Goal: Information Seeking & Learning: Learn about a topic

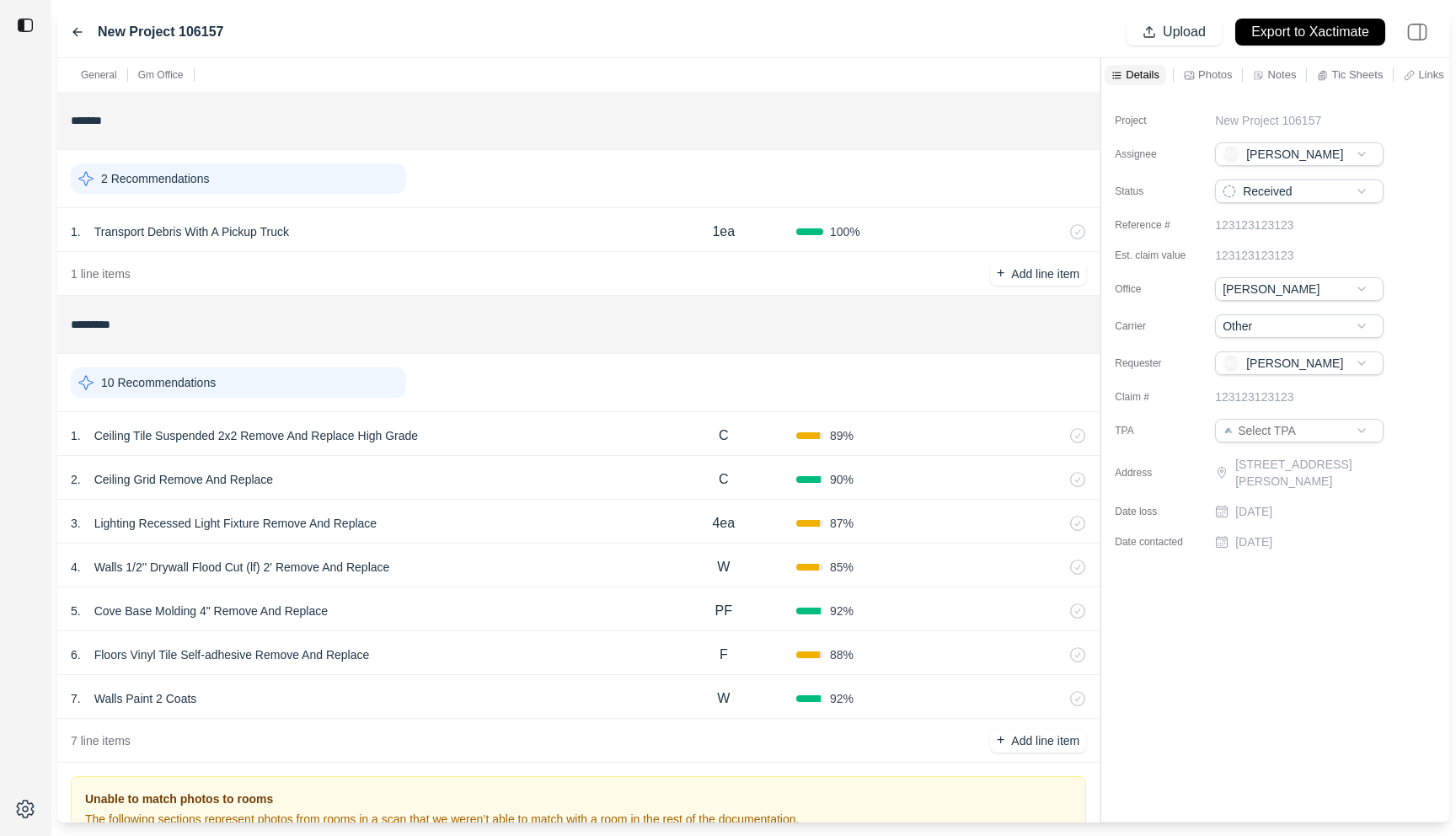
click at [510, 436] on div "1 . Ceiling Tile Suspended 2x2 Remove And Replace High Grade" at bounding box center [361, 436] width 581 height 24
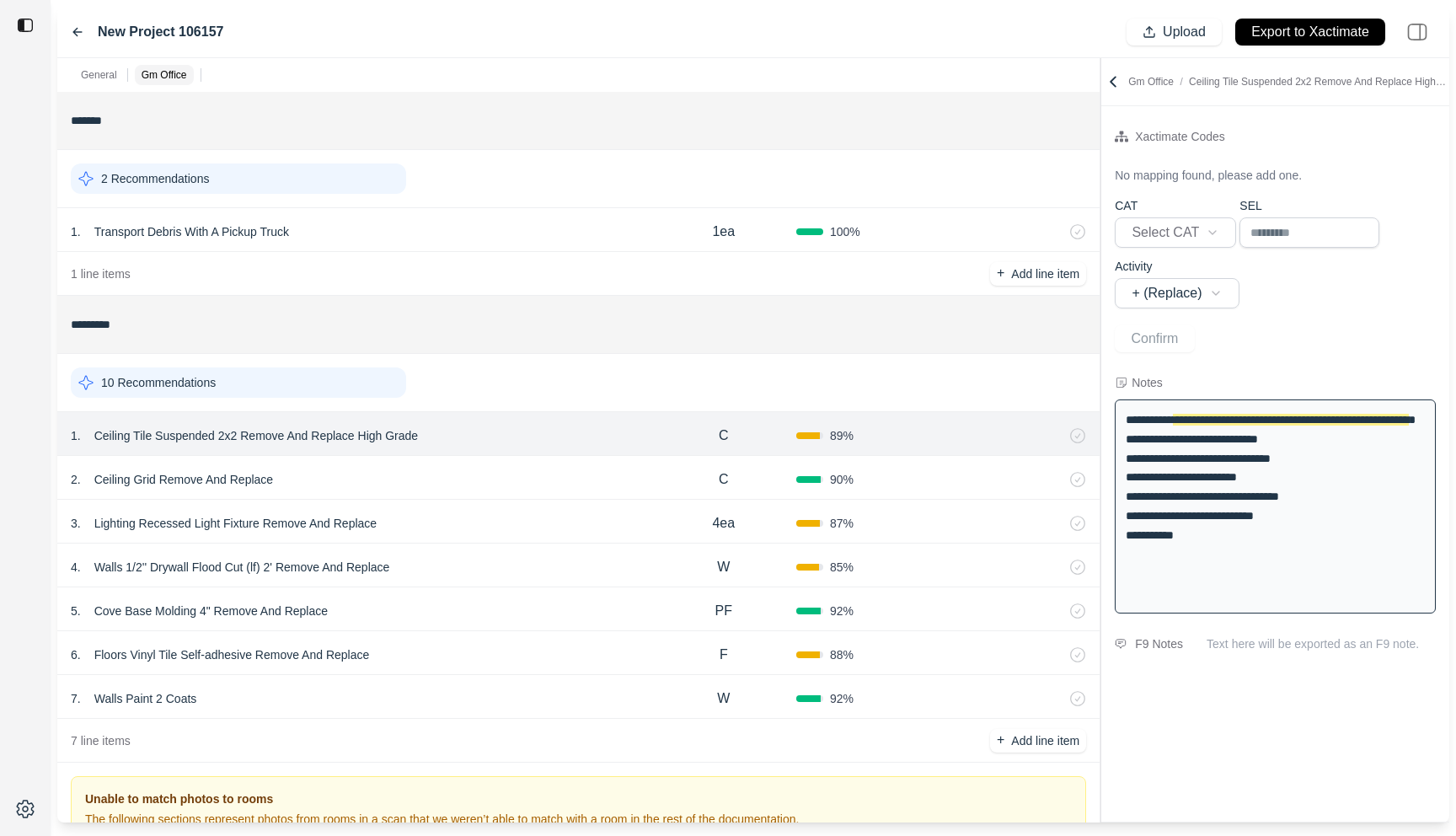
click at [391, 468] on div "2 . Ceiling Grid Remove And Replace" at bounding box center [361, 480] width 581 height 24
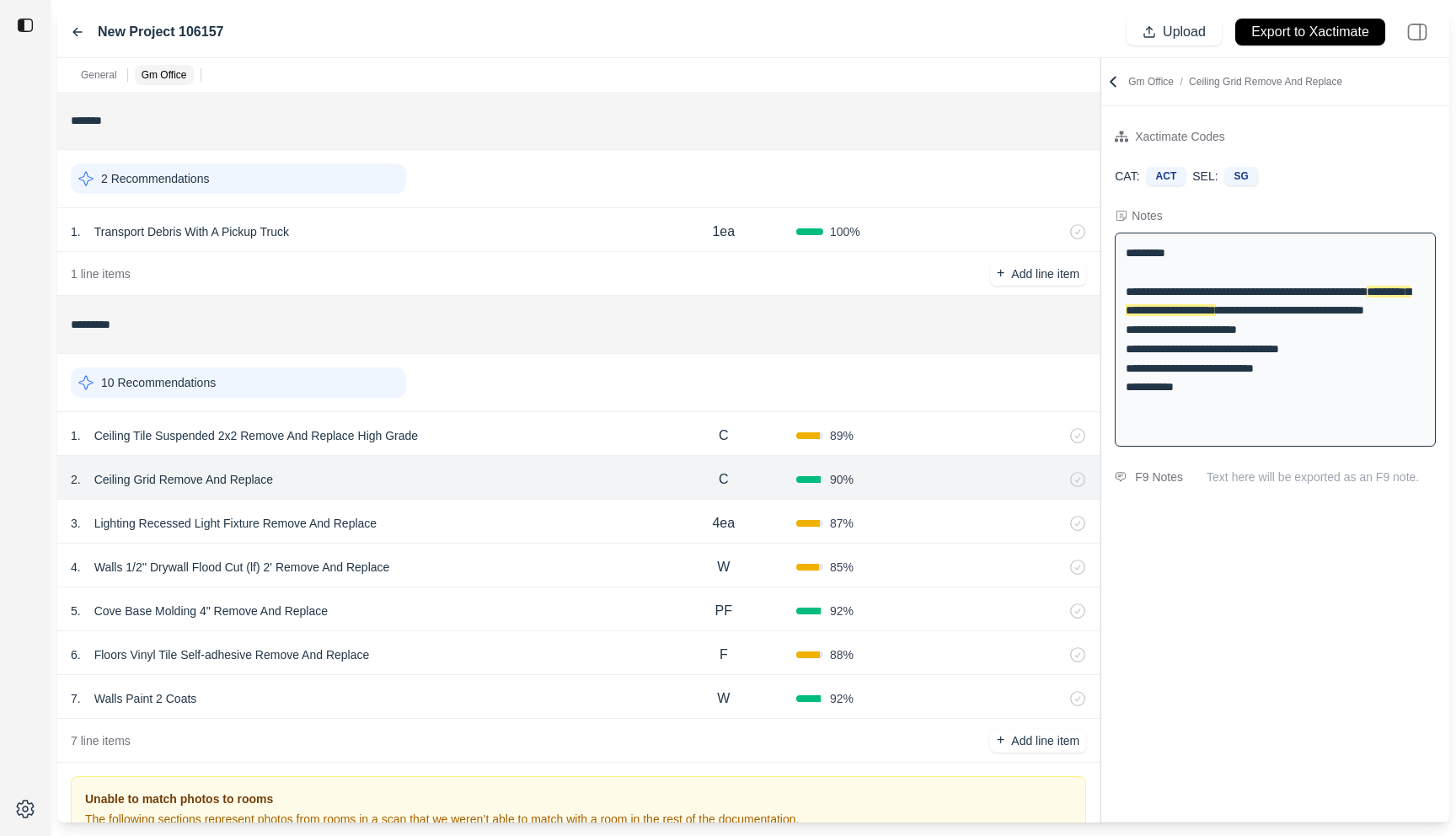
click at [453, 427] on div "1 . Ceiling Tile Suspended 2x2 Remove And Replace High Grade" at bounding box center [361, 436] width 581 height 24
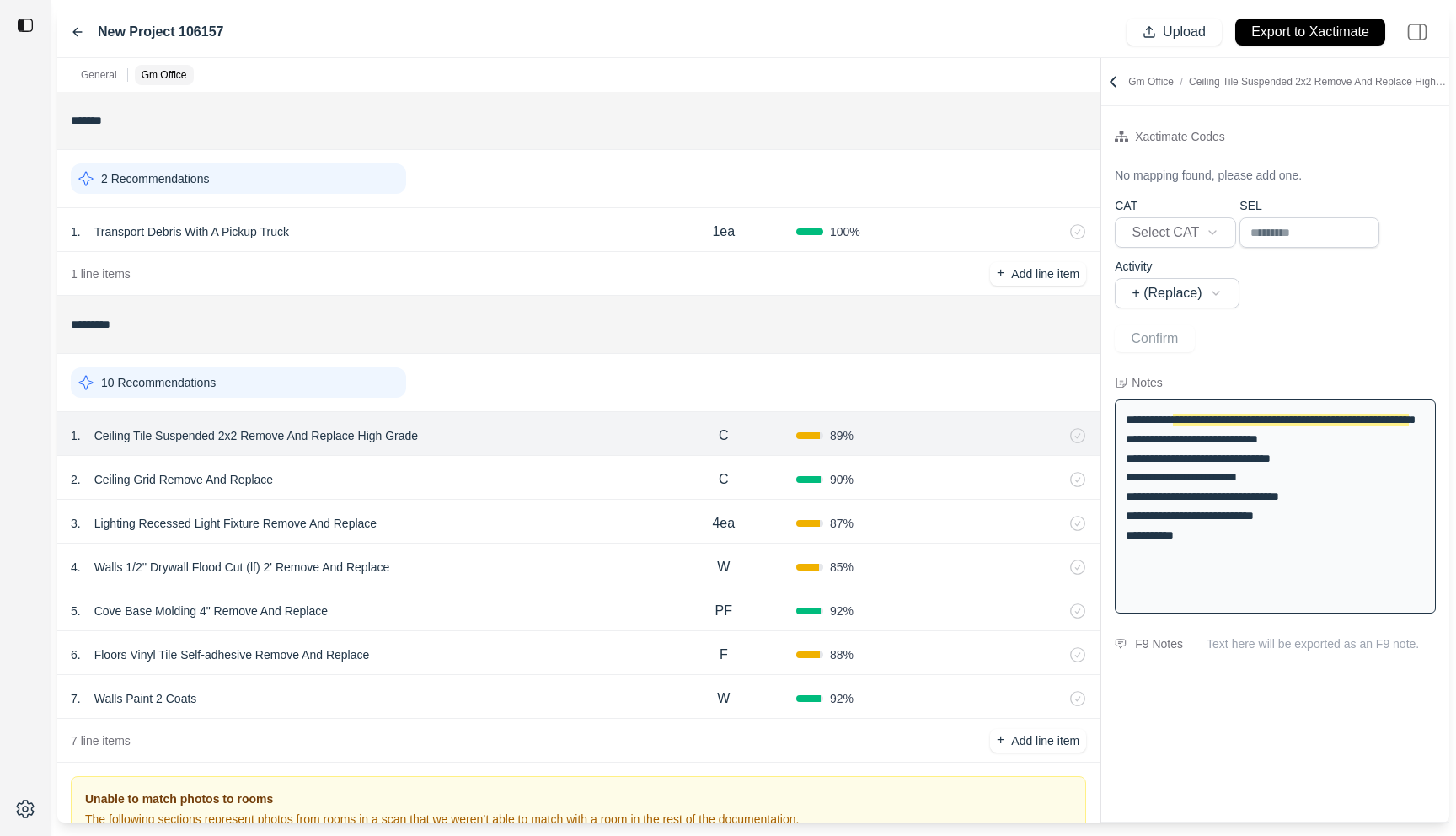
click at [460, 517] on div "3 . Lighting Recessed Light Fixture Remove And Replace" at bounding box center [361, 523] width 581 height 24
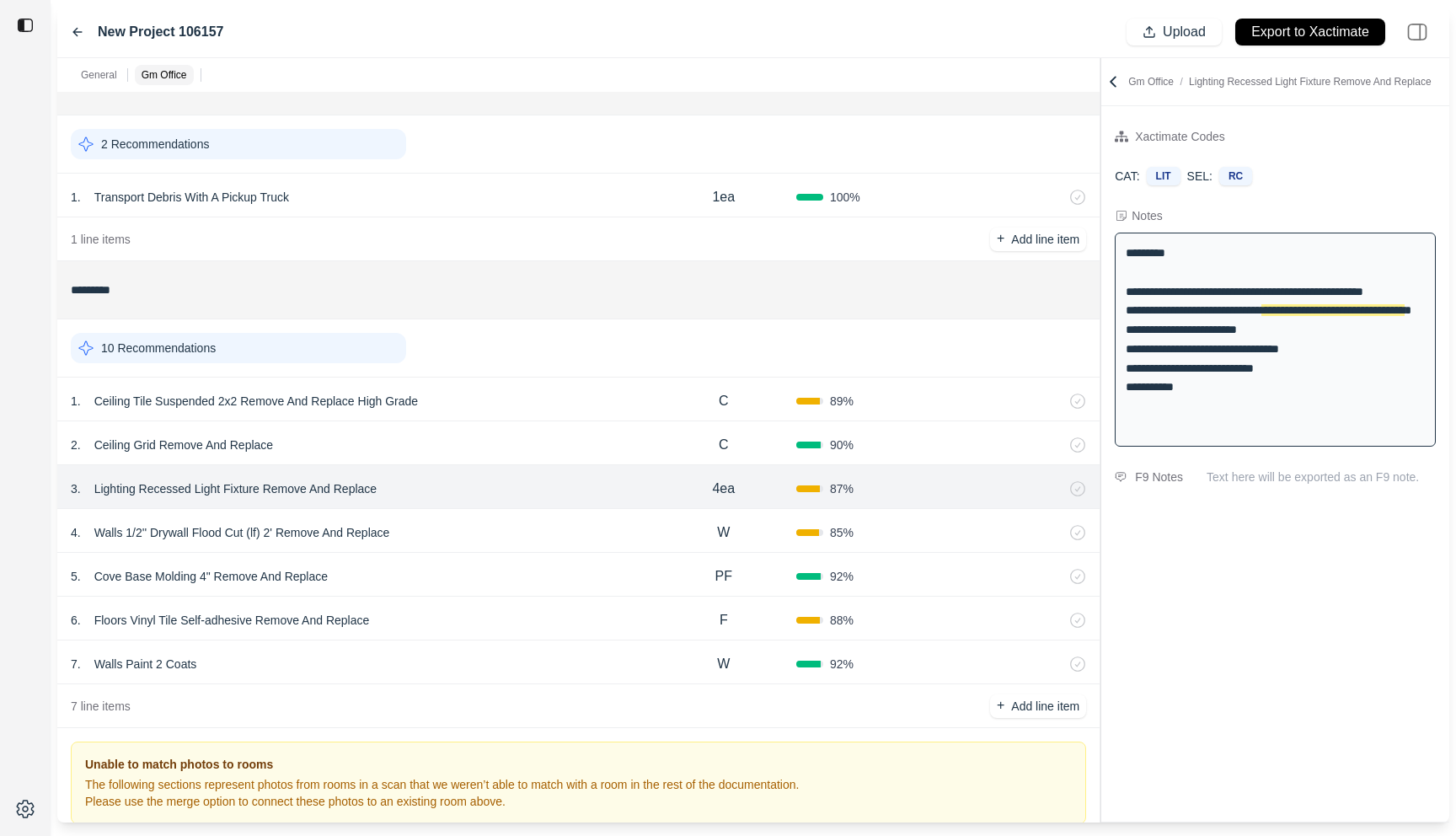
scroll to position [49, 0]
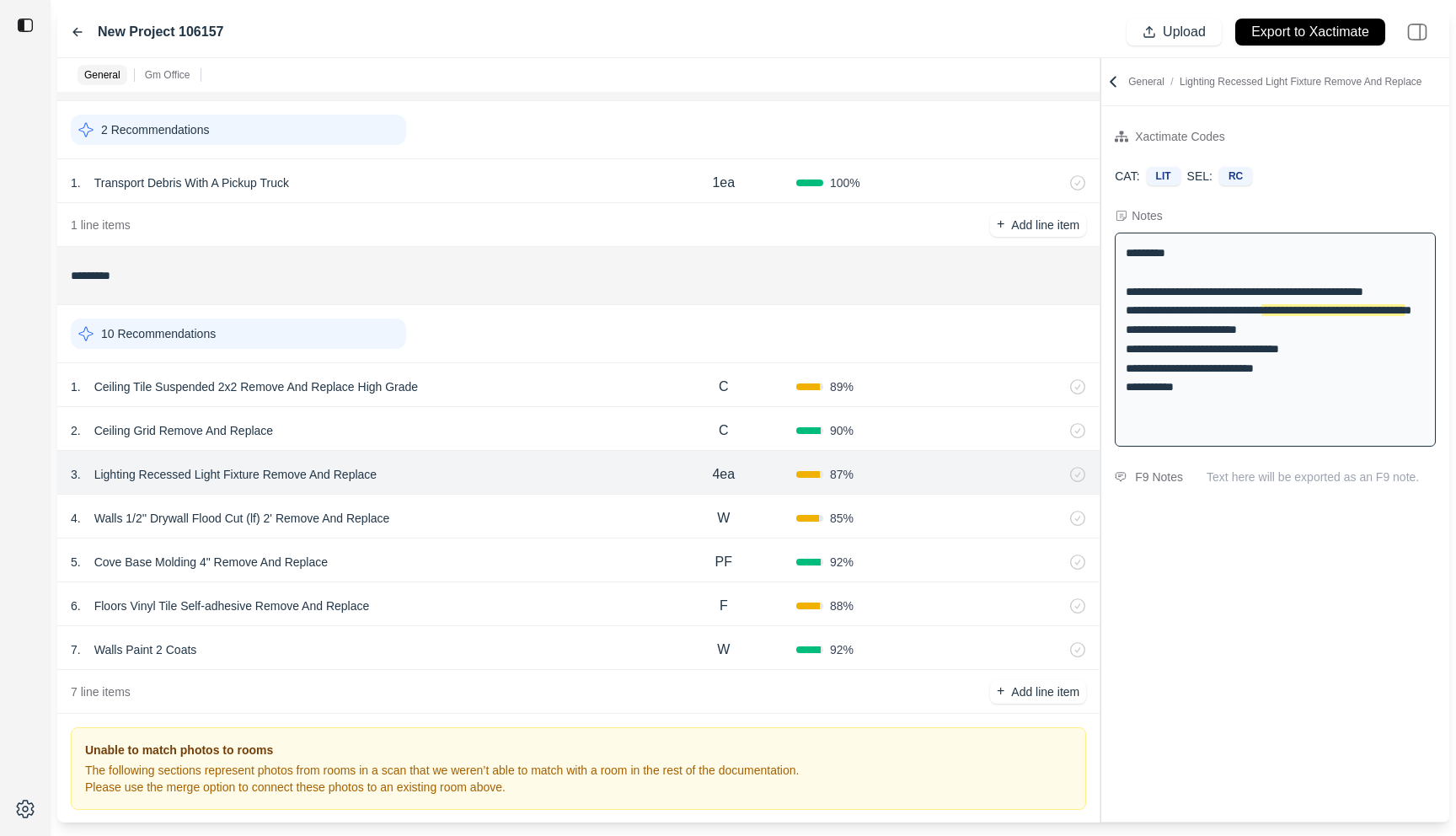
click at [1116, 79] on icon at bounding box center [1113, 82] width 17 height 17
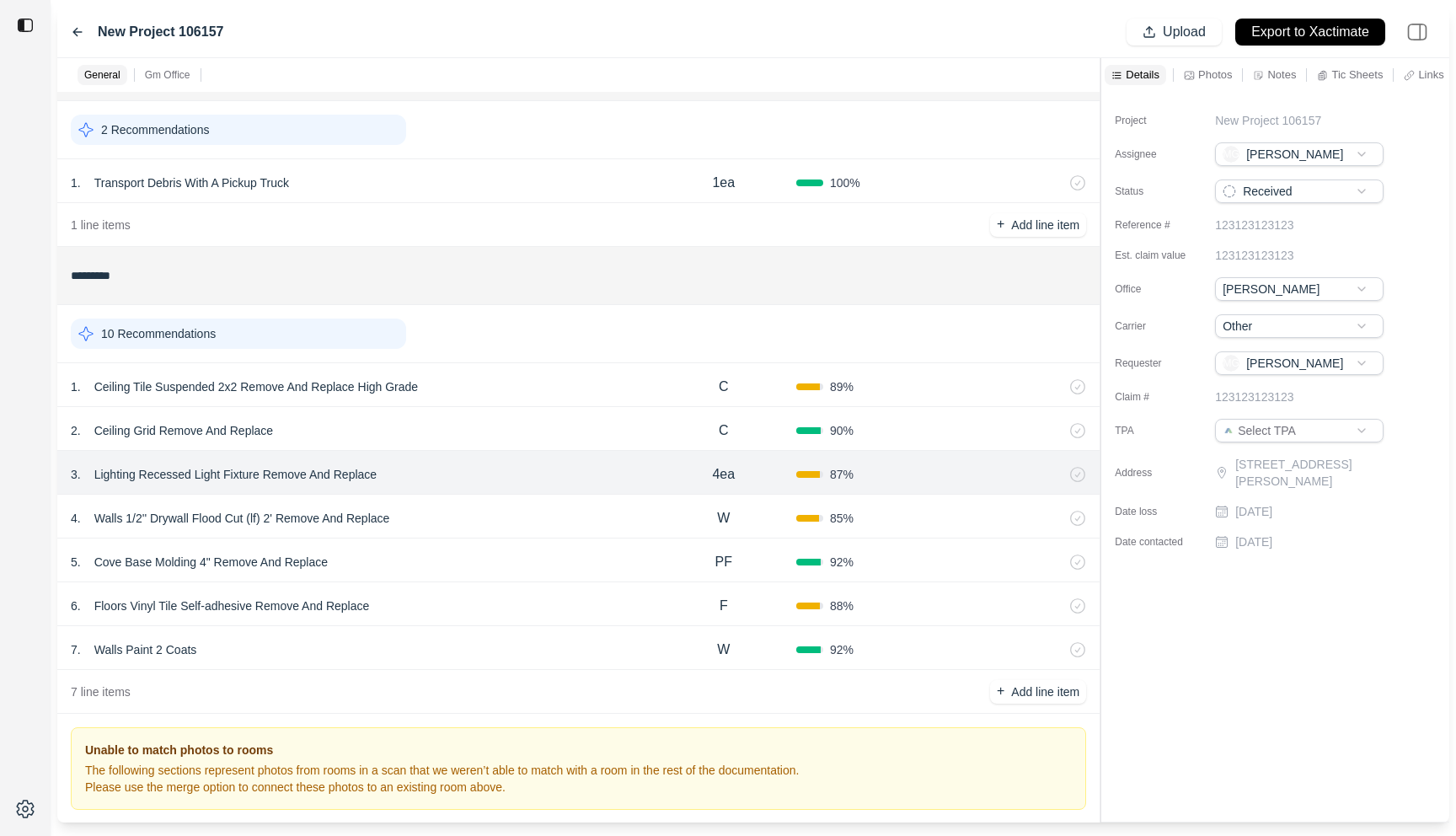
click at [1198, 67] on div "Photos" at bounding box center [1207, 75] width 55 height 20
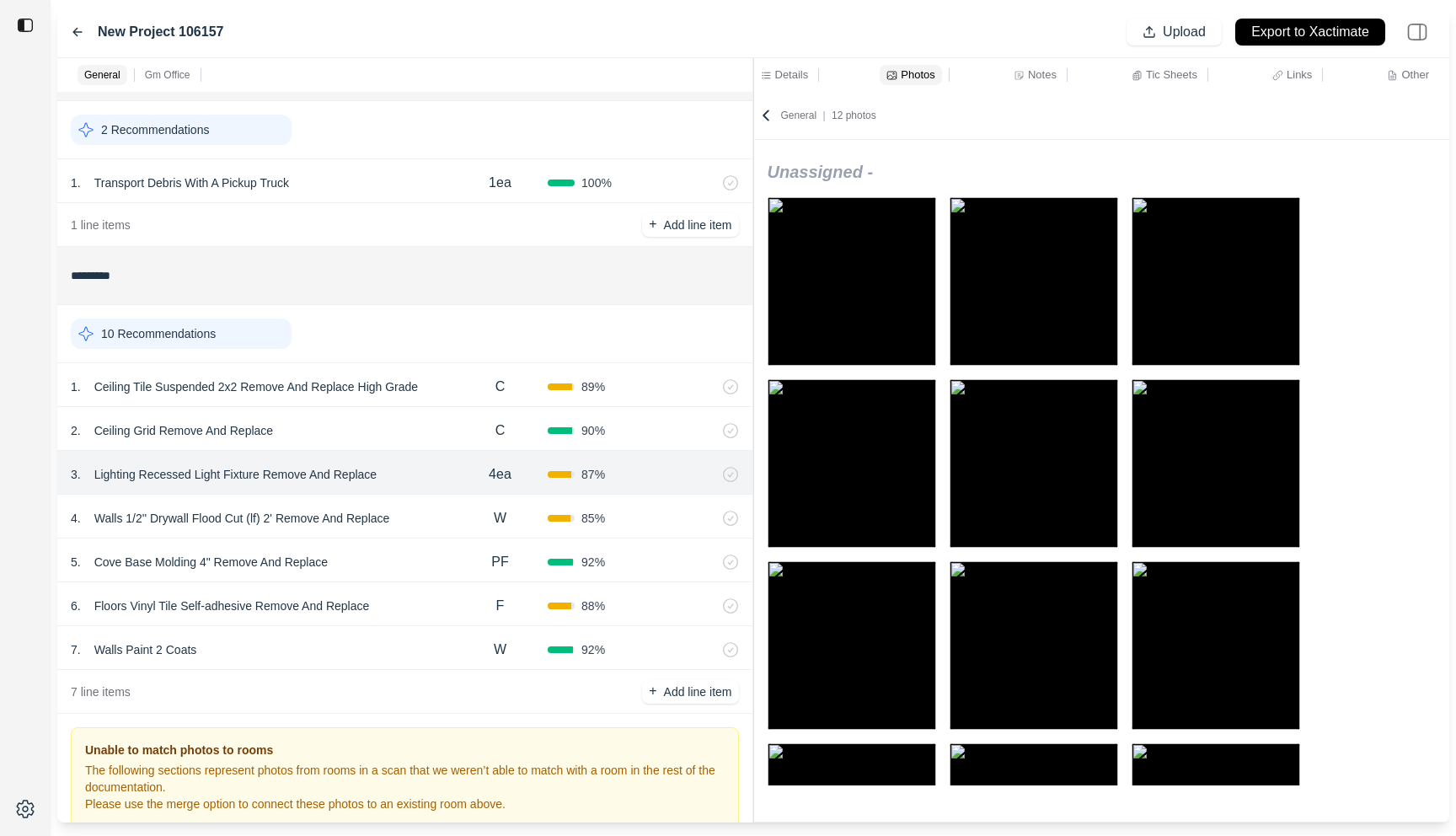
click at [661, 118] on div "General Gm Office ******* 2 Recommendations 1 . Transport Debris With A Pickup …" at bounding box center [753, 441] width 1392 height 764
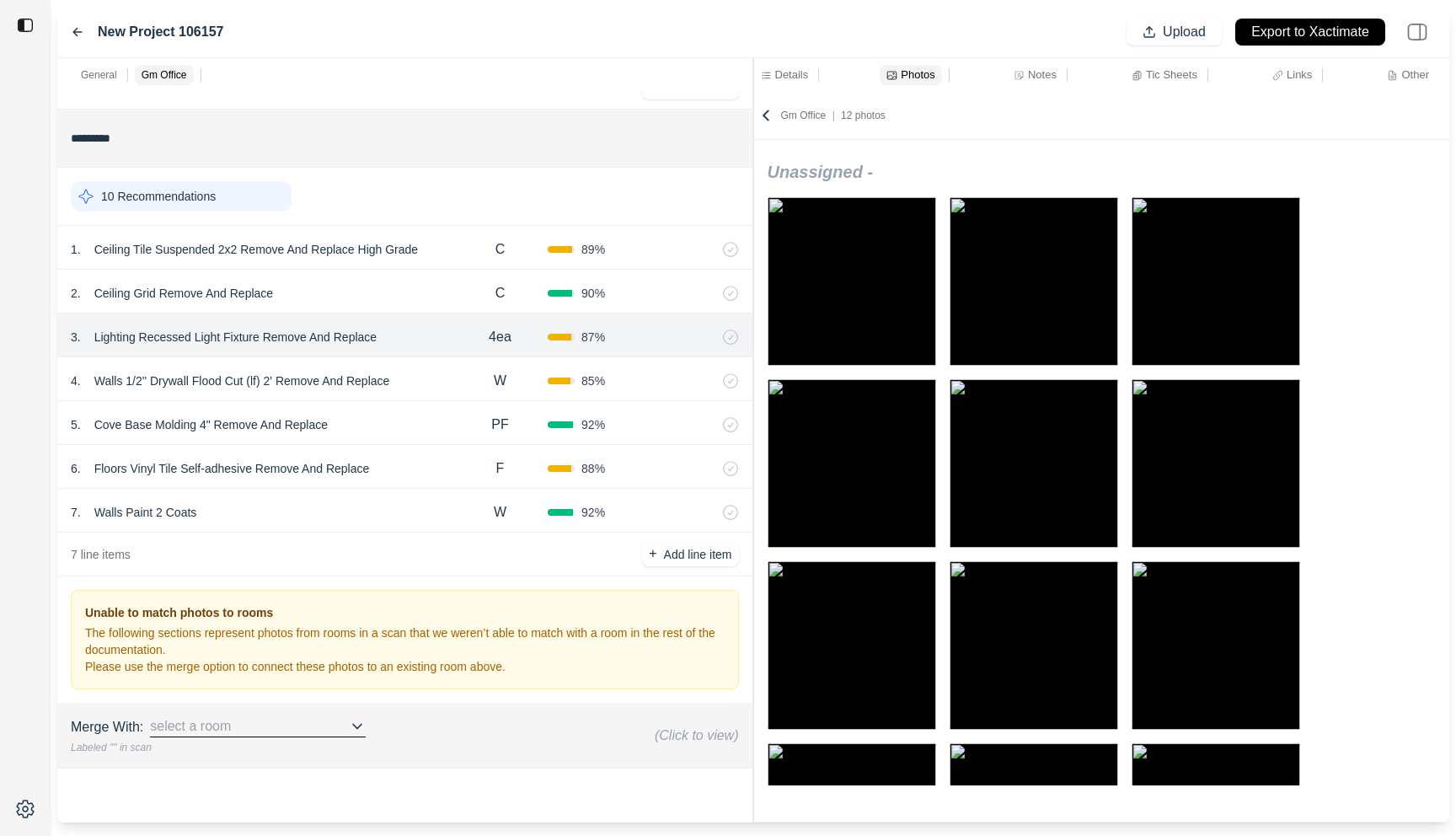
click at [344, 719] on div "select a room" at bounding box center [258, 727] width 215 height 21
click at [27, 750] on div at bounding box center [25, 418] width 51 height 836
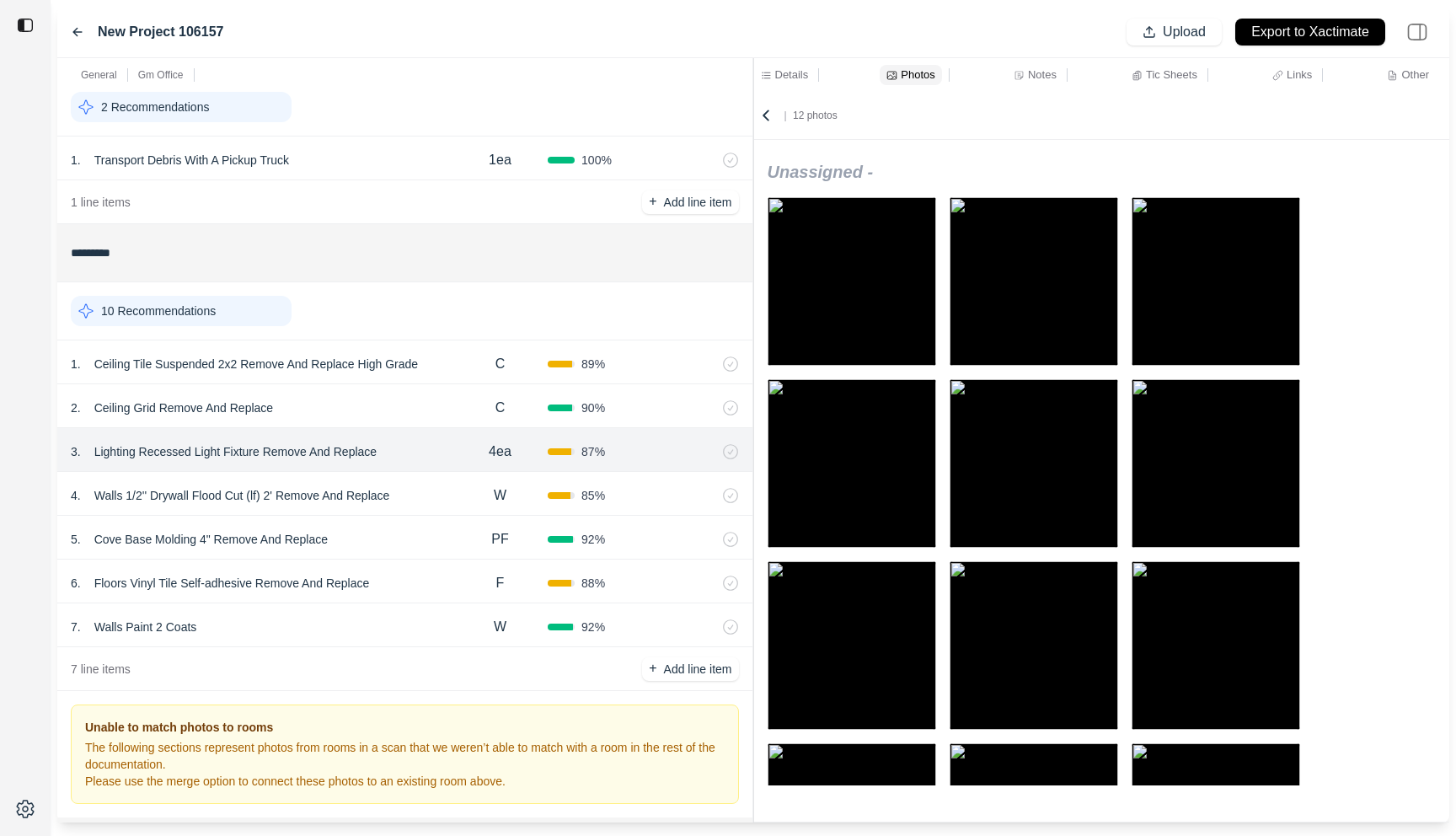
scroll to position [0, 0]
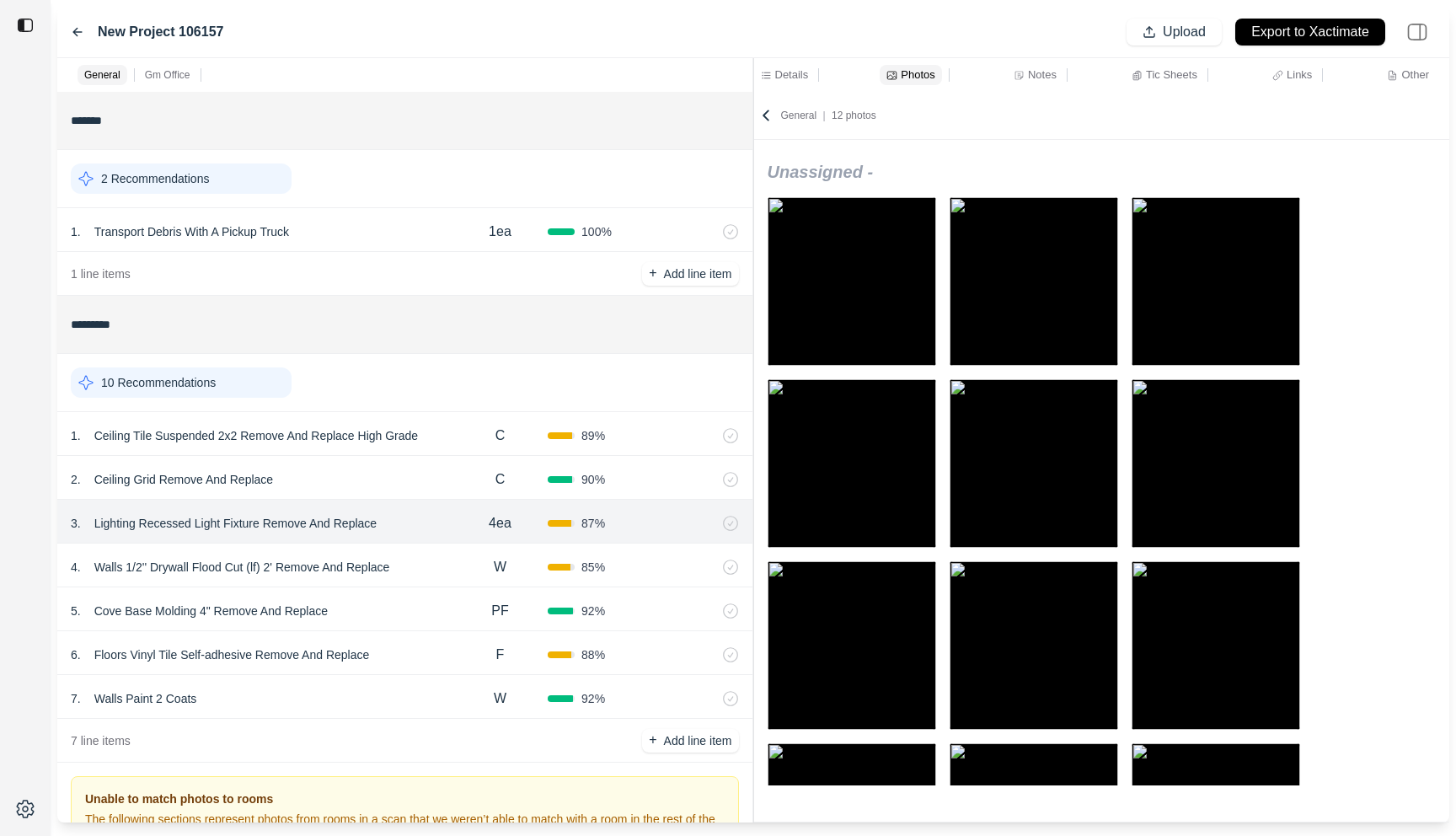
click at [1033, 78] on p "Notes" at bounding box center [1042, 74] width 29 height 14
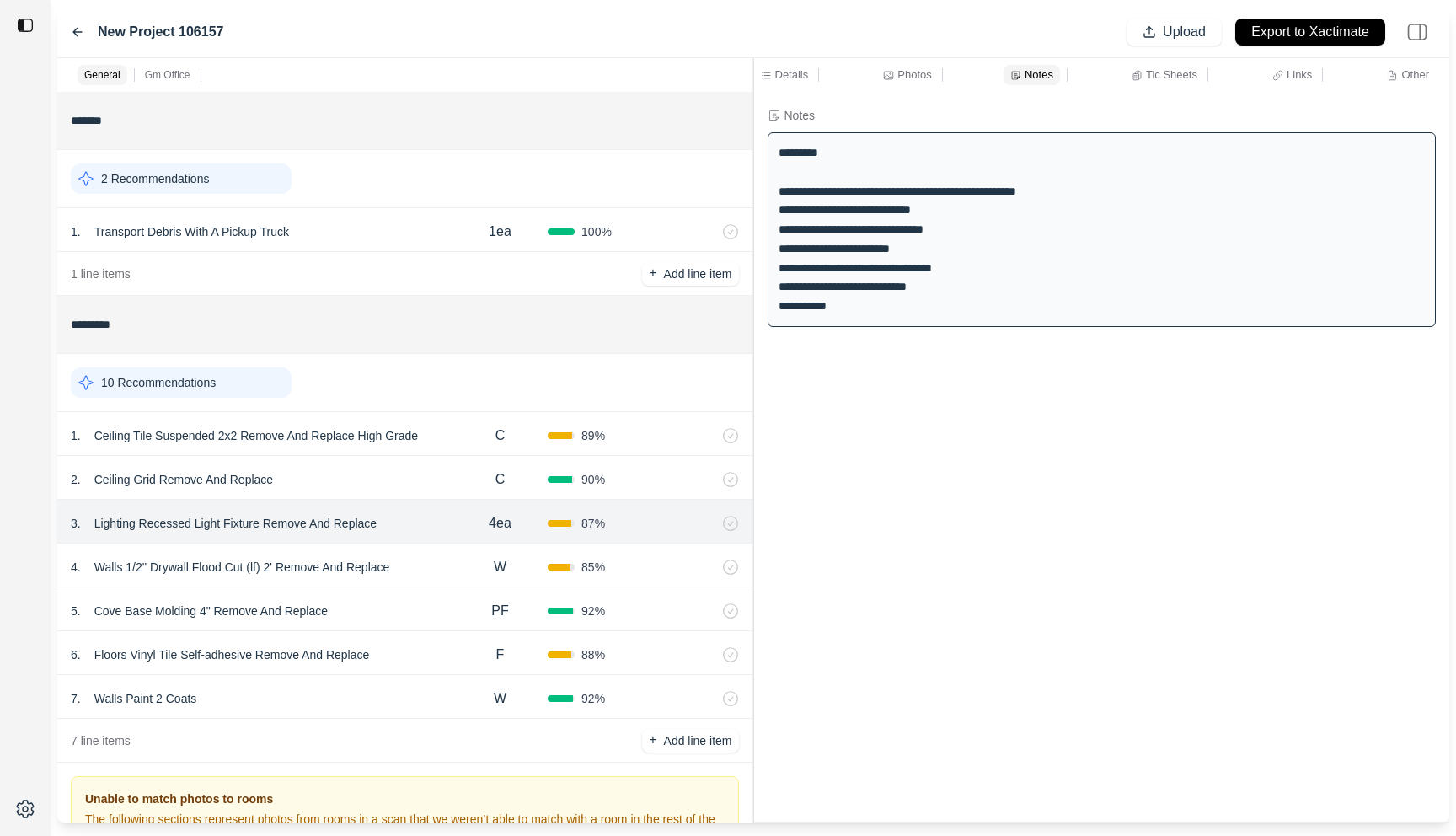
click at [785, 67] on div "Details" at bounding box center [784, 75] width 55 height 20
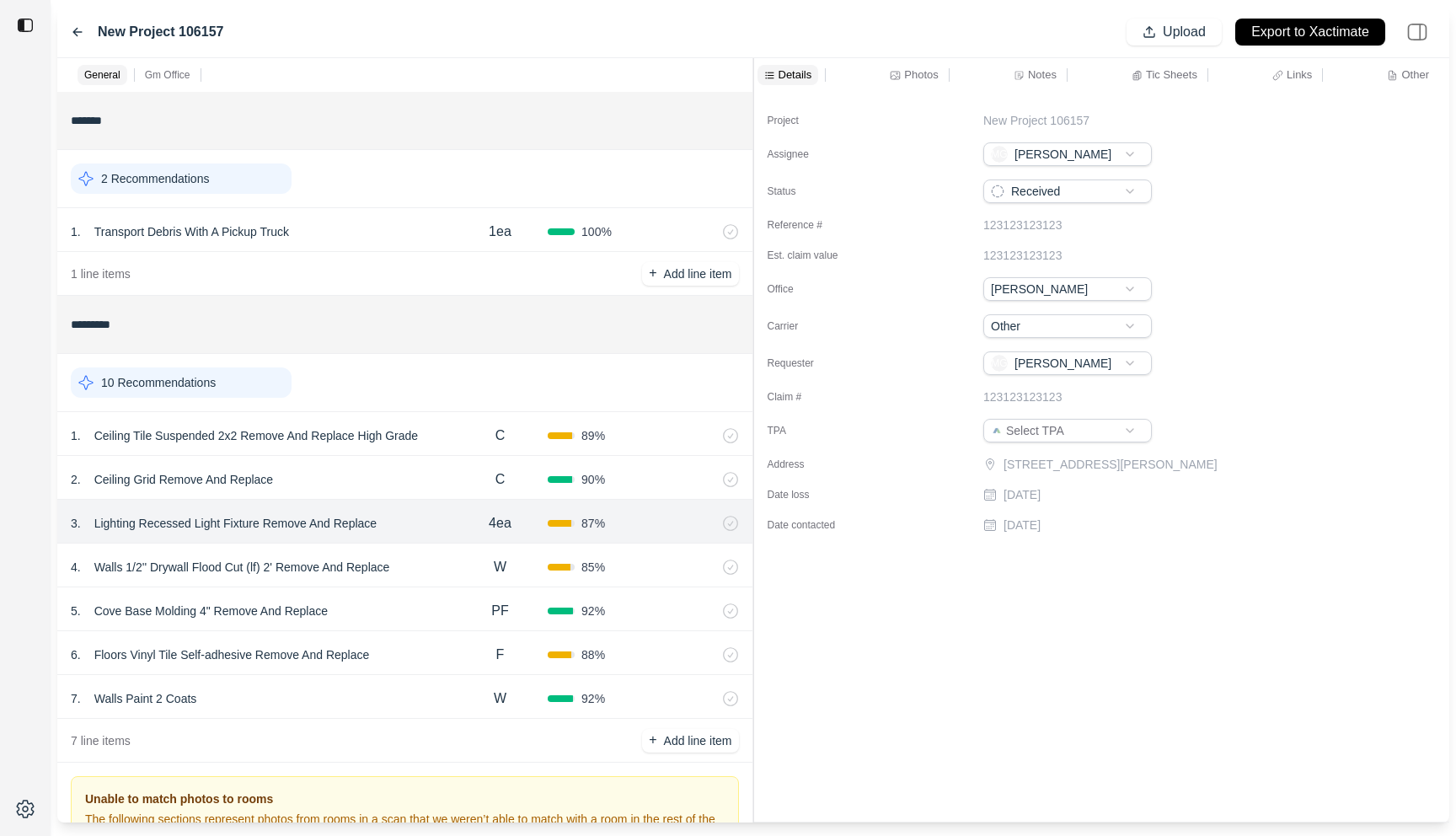
click at [891, 74] on icon at bounding box center [895, 75] width 11 height 11
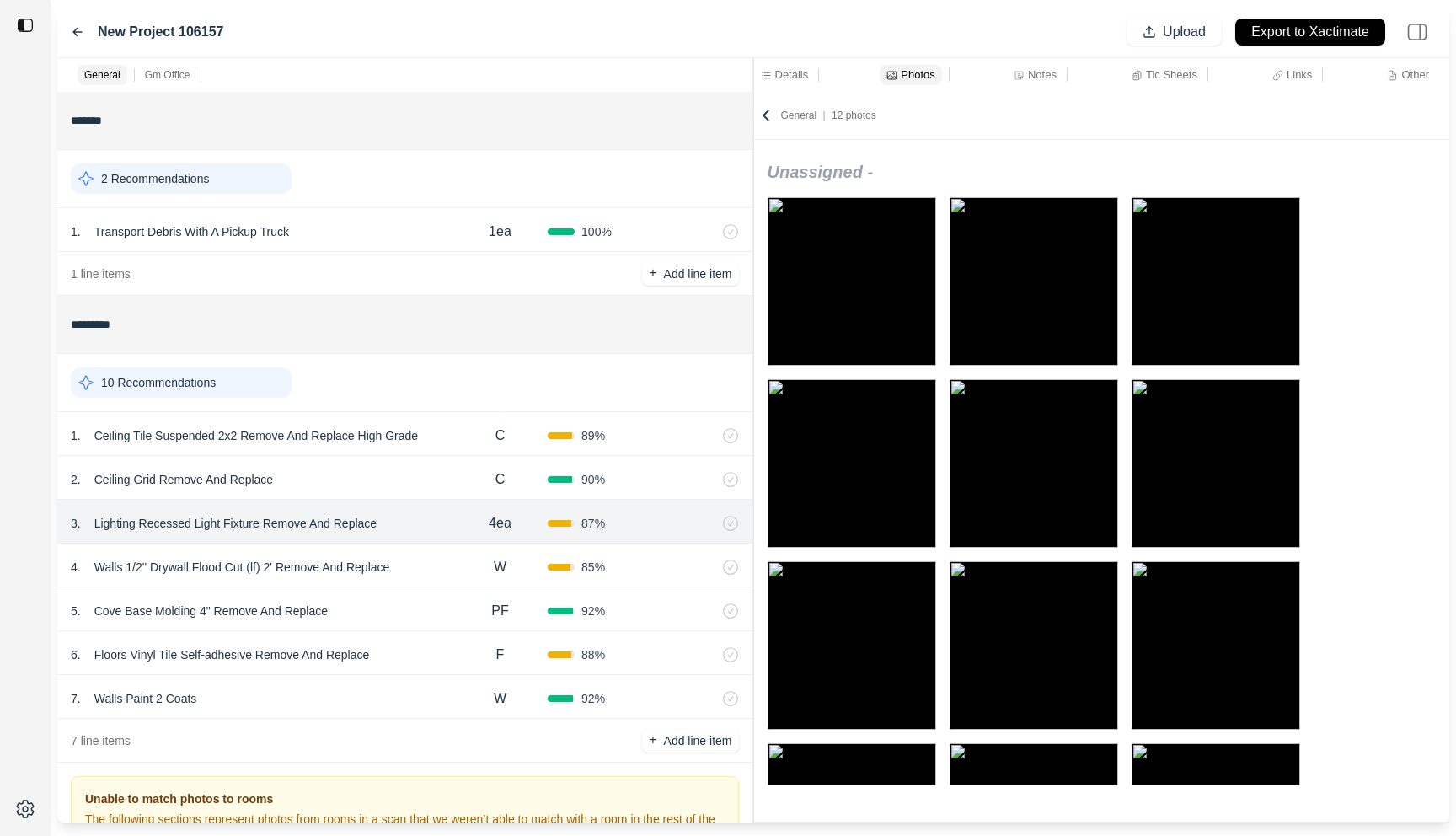
click at [253, 384] on div "10 Recommendations" at bounding box center [181, 383] width 221 height 31
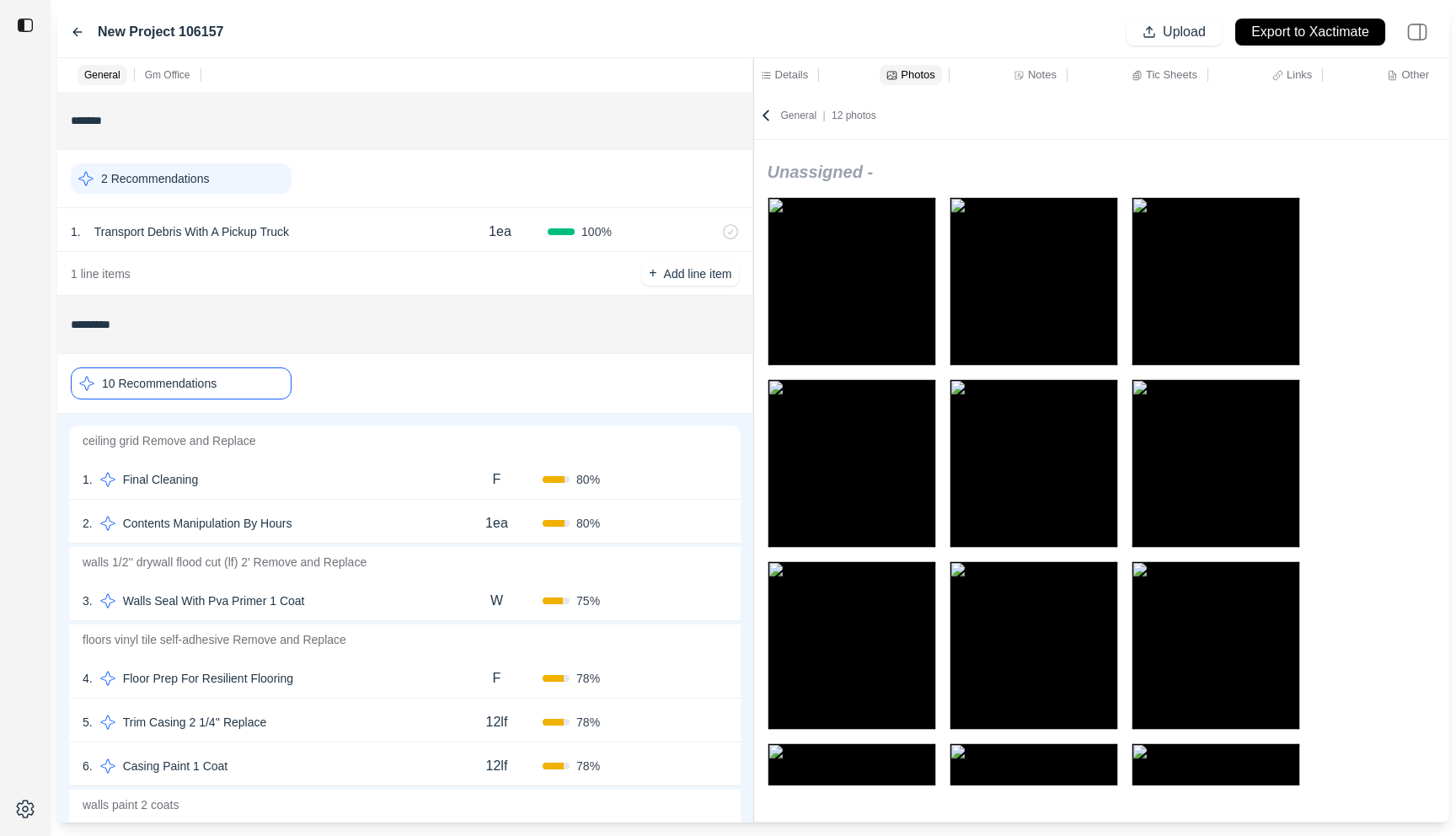
click at [253, 384] on div "10 Recommendations" at bounding box center [181, 383] width 221 height 32
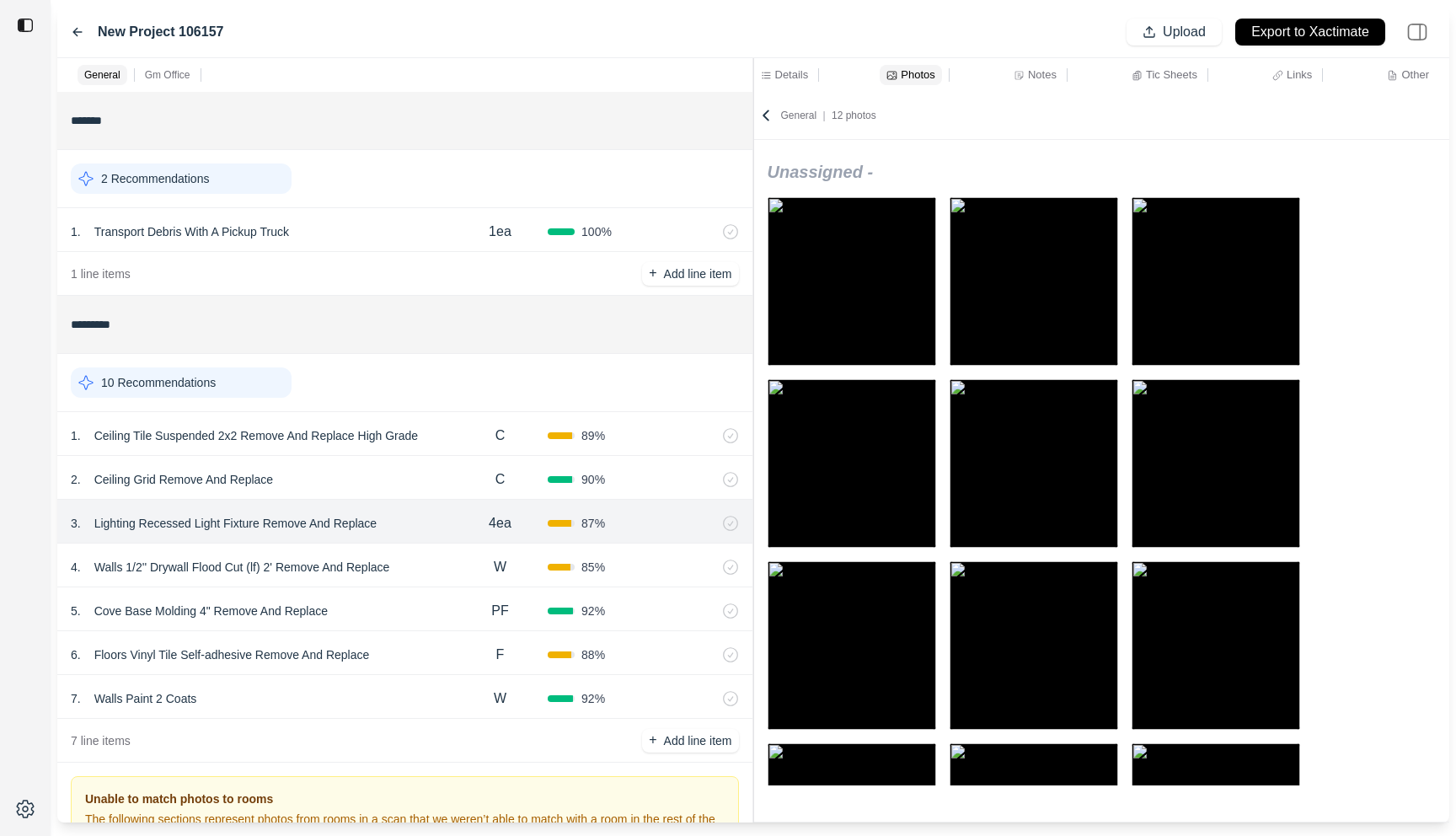
click at [866, 296] on img at bounding box center [852, 282] width 168 height 169
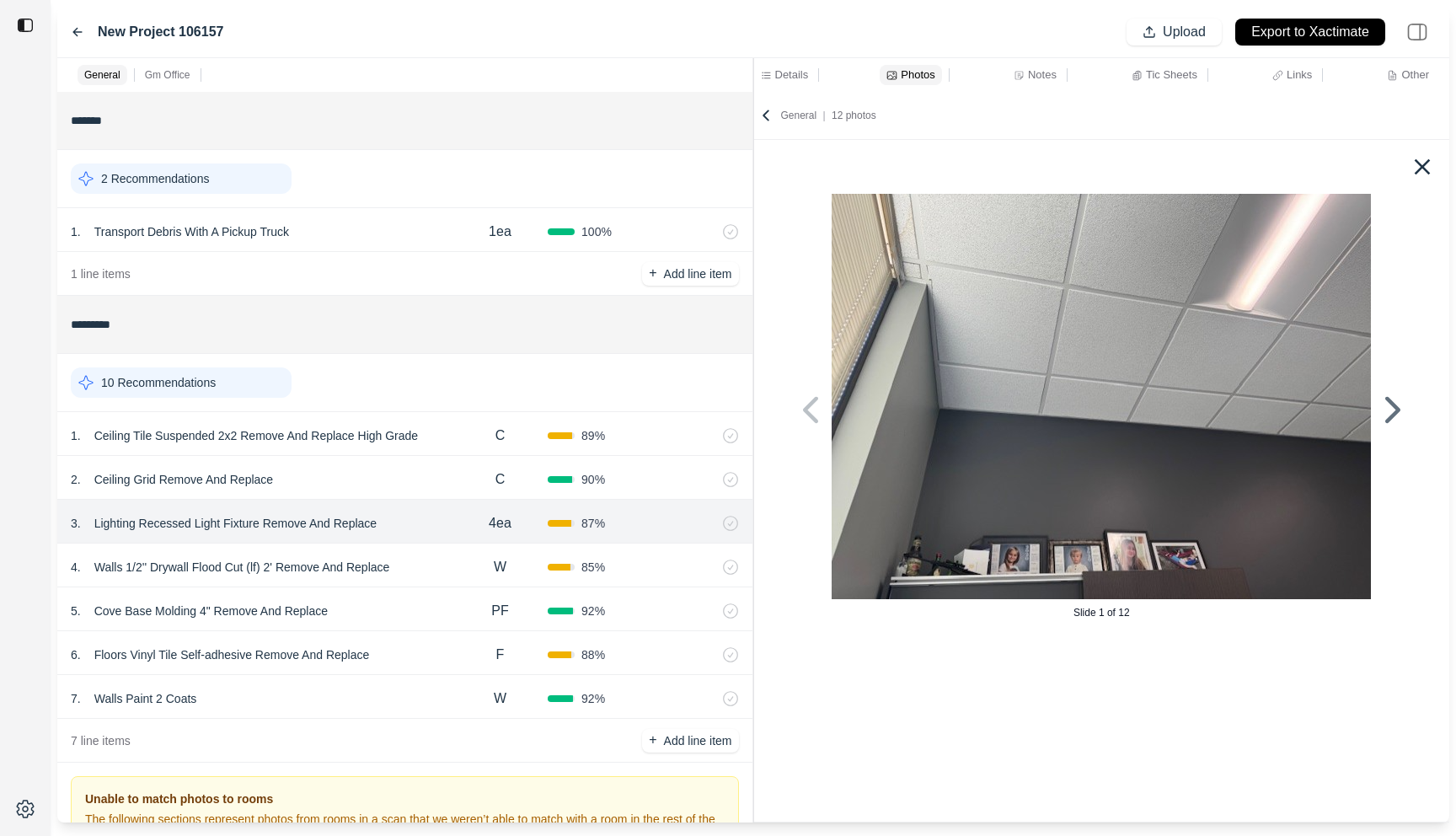
click at [1390, 401] on icon at bounding box center [1393, 410] width 15 height 26
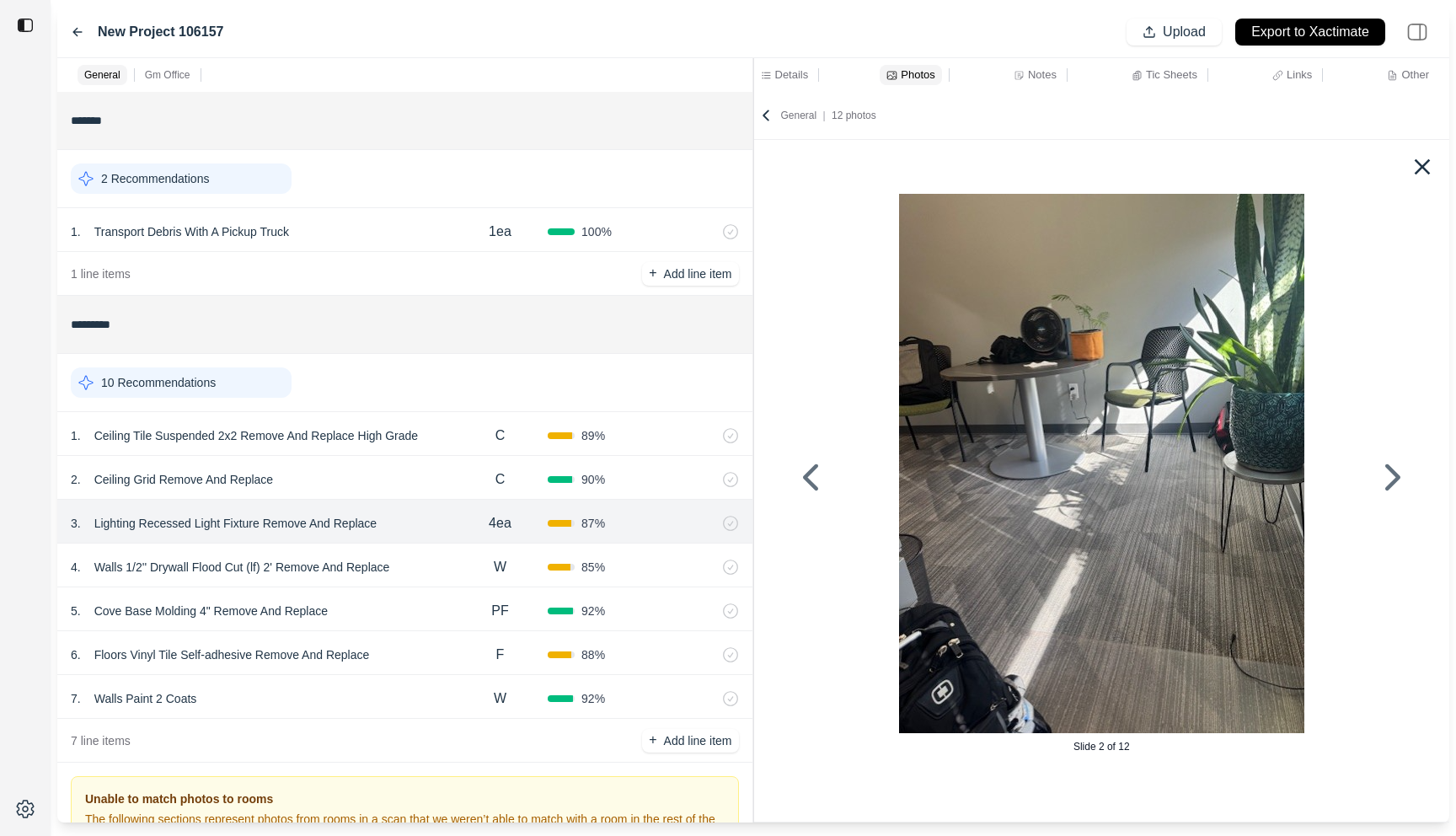
click at [1390, 401] on div "Slide 2 of 12" at bounding box center [1102, 477] width 669 height 567
click at [1381, 487] on icon at bounding box center [1393, 477] width 40 height 40
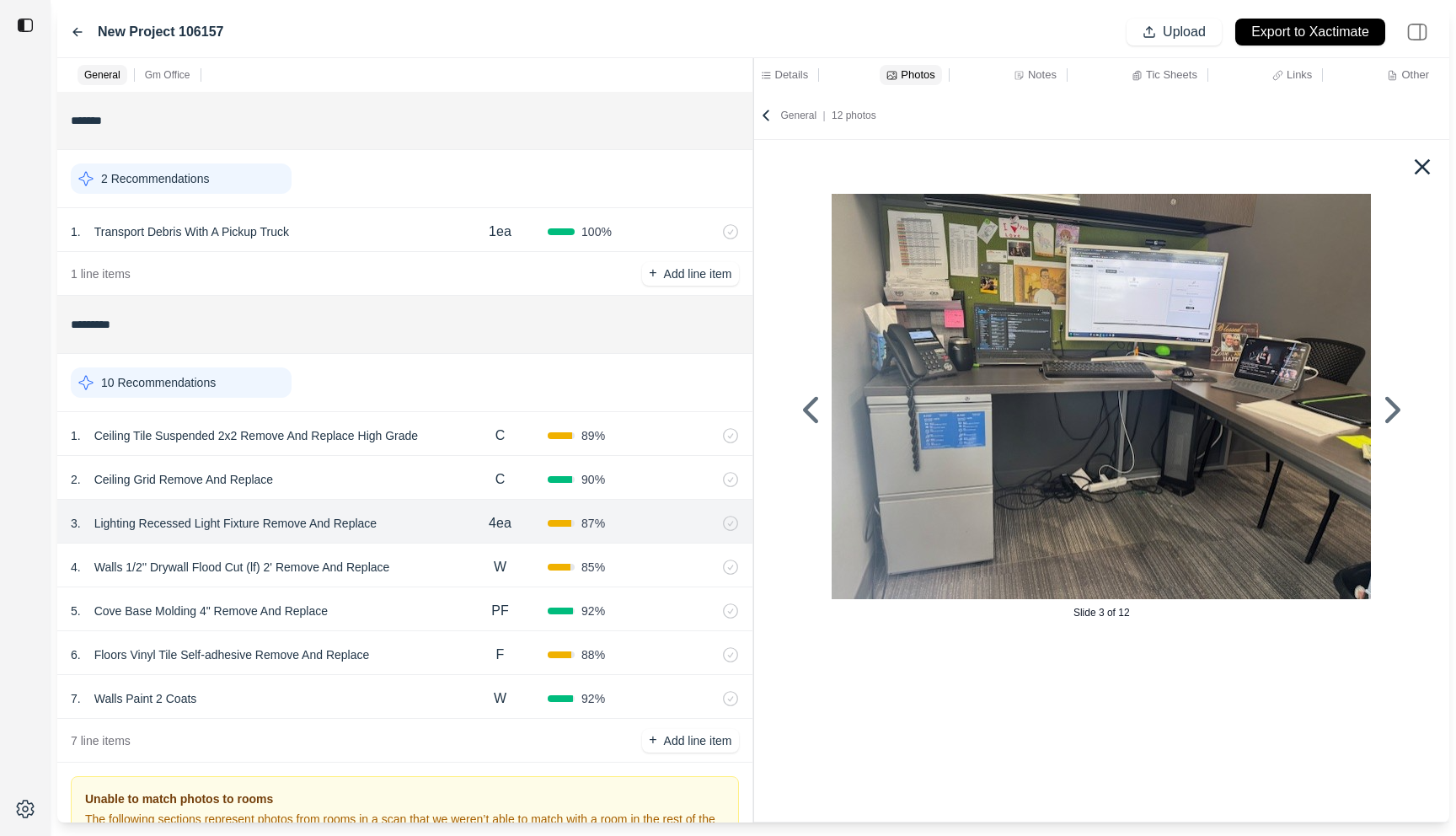
click at [1388, 408] on icon at bounding box center [1393, 411] width 40 height 40
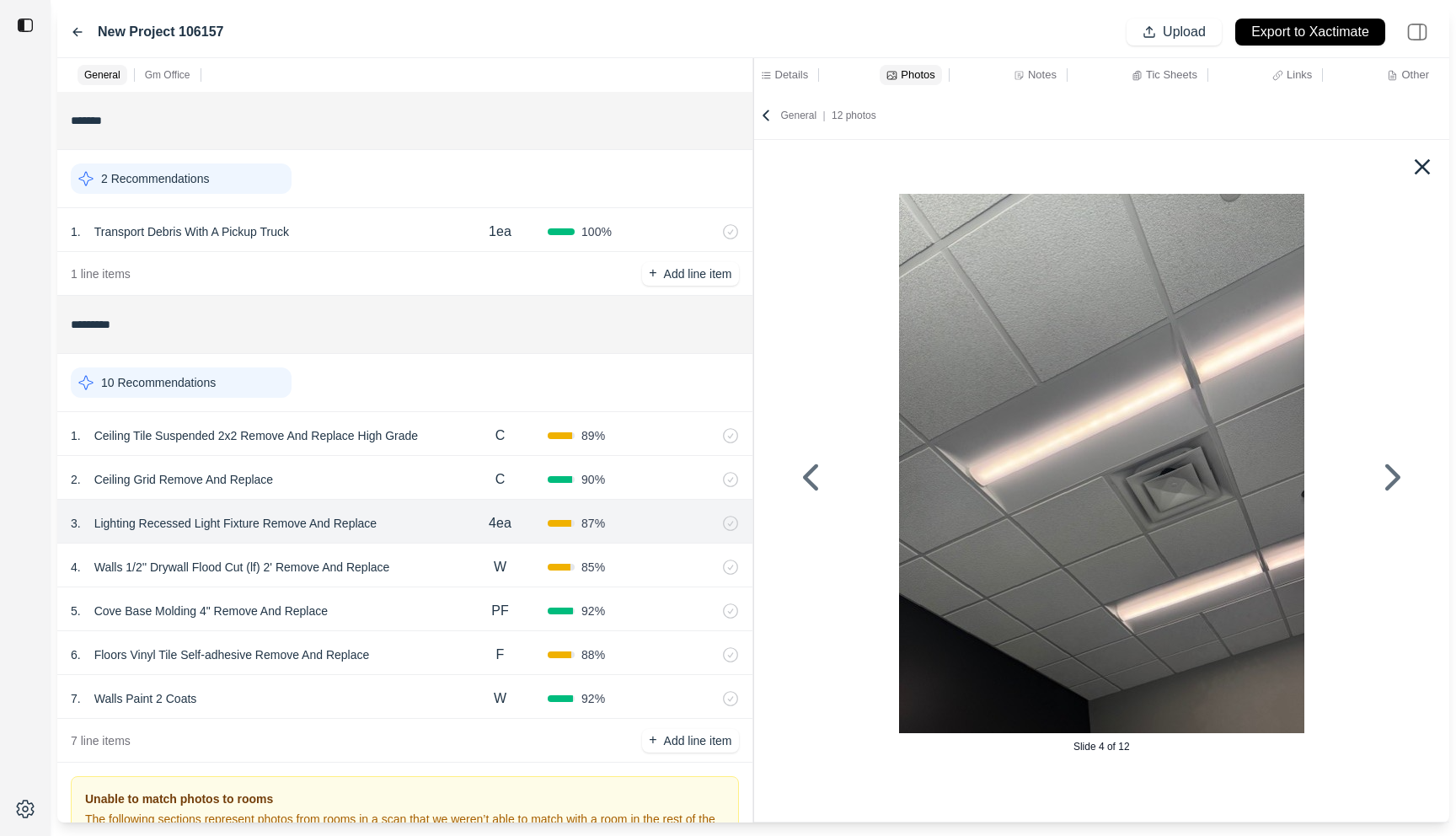
click at [1388, 408] on div "Slide 4 of 12" at bounding box center [1102, 477] width 669 height 567
click at [1392, 468] on icon at bounding box center [1393, 476] width 15 height 26
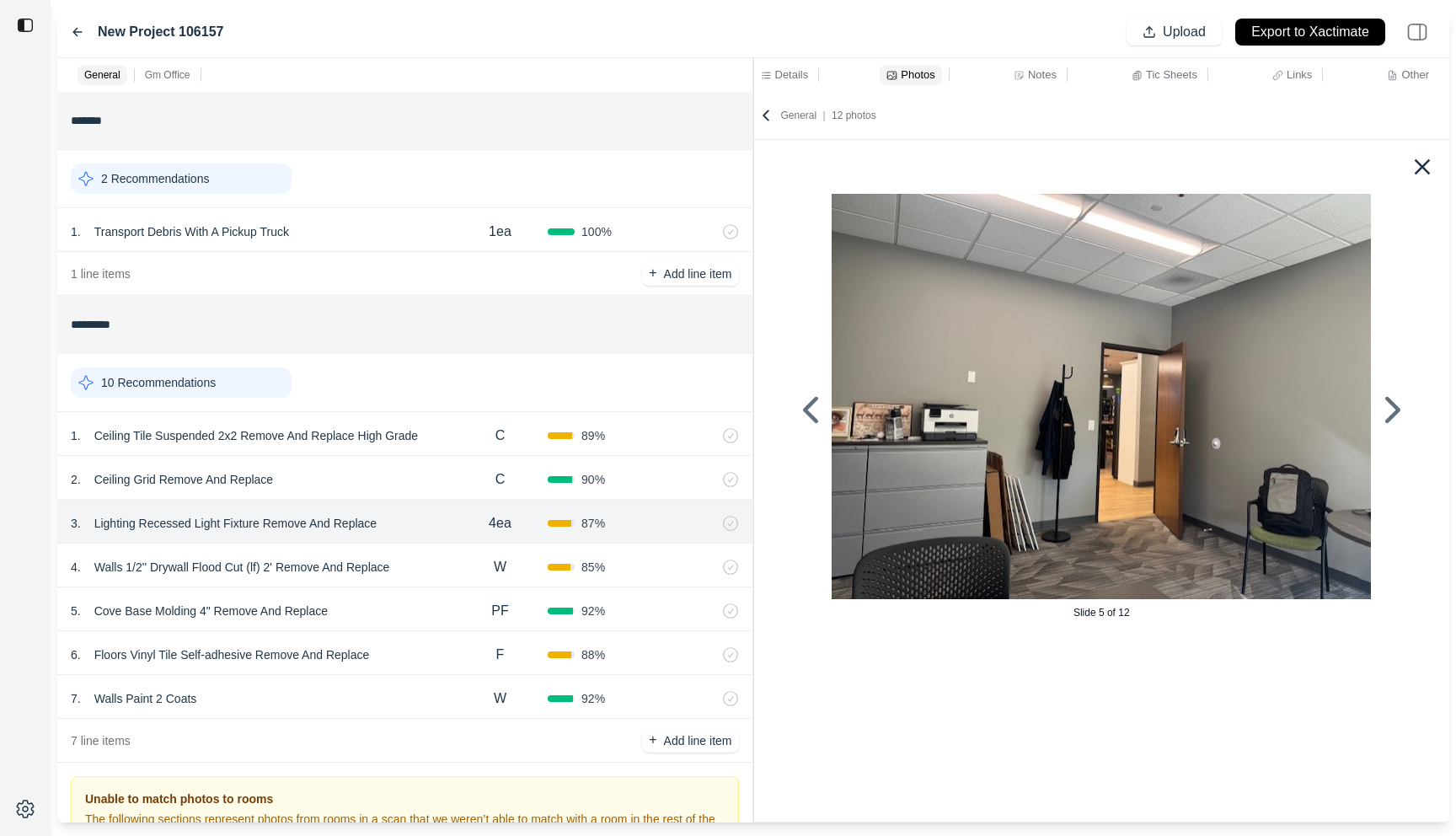
click at [1393, 418] on icon at bounding box center [1393, 411] width 40 height 40
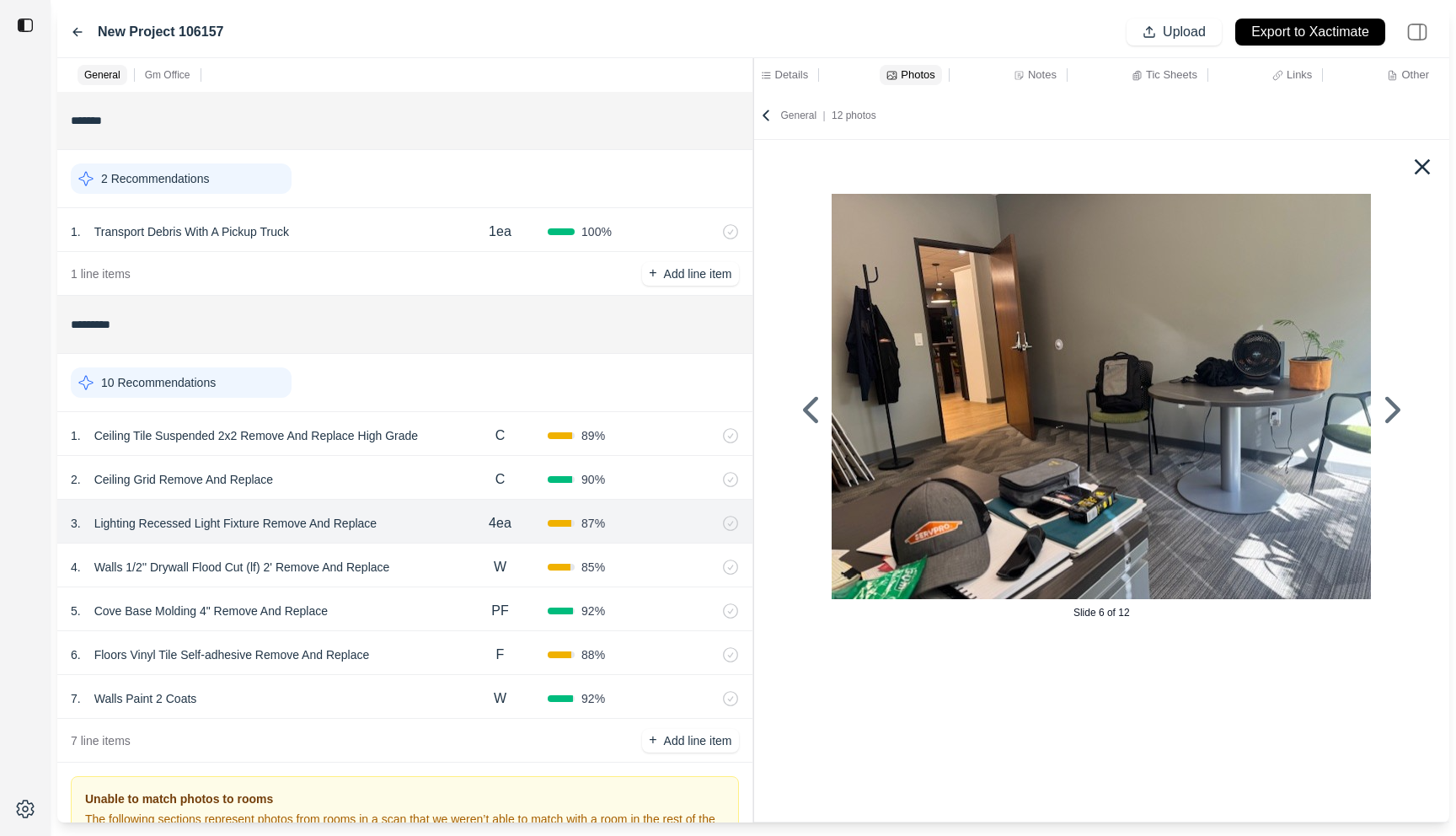
click at [1392, 418] on icon at bounding box center [1393, 410] width 15 height 26
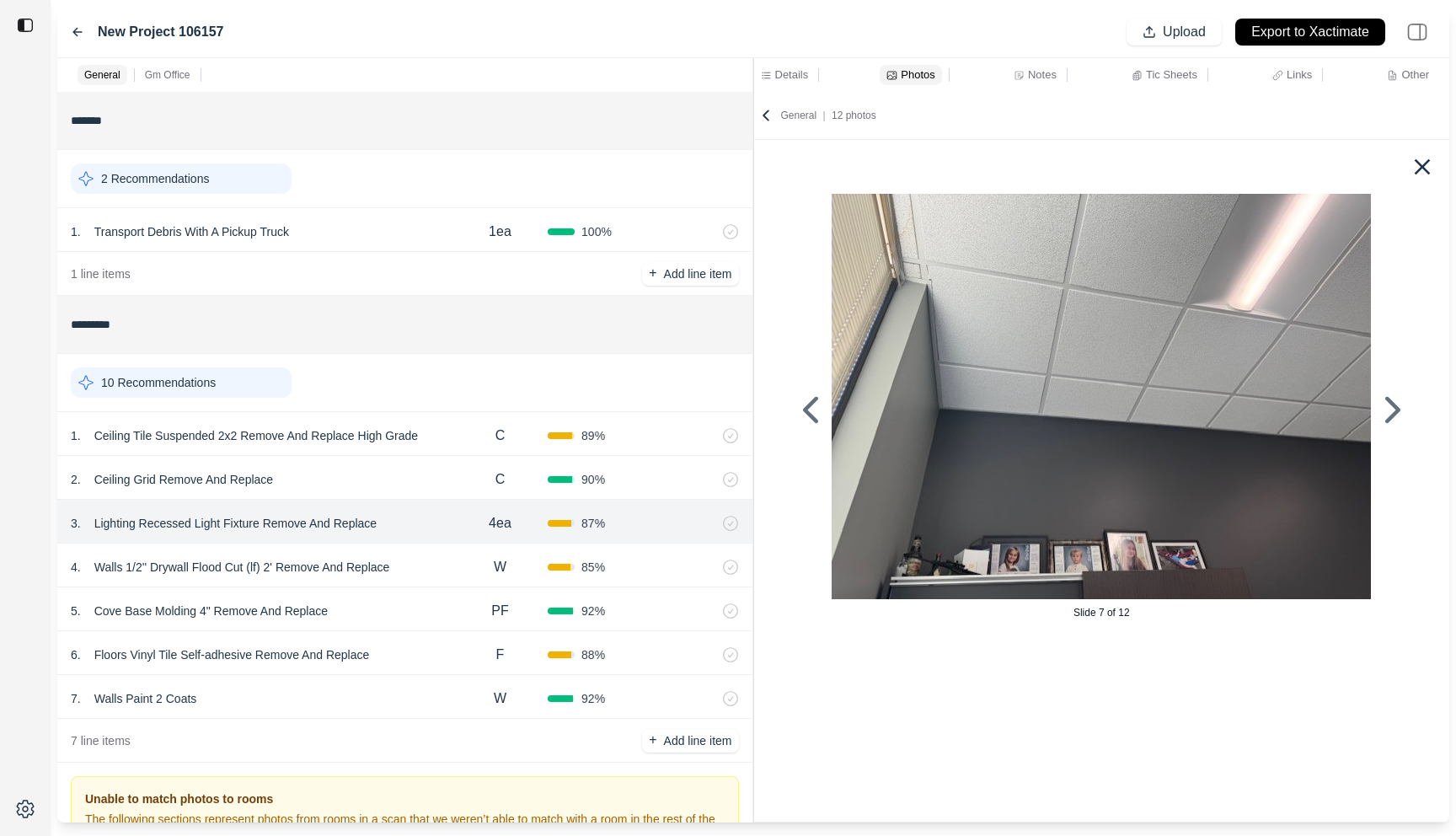
click at [1392, 418] on icon at bounding box center [1393, 410] width 15 height 26
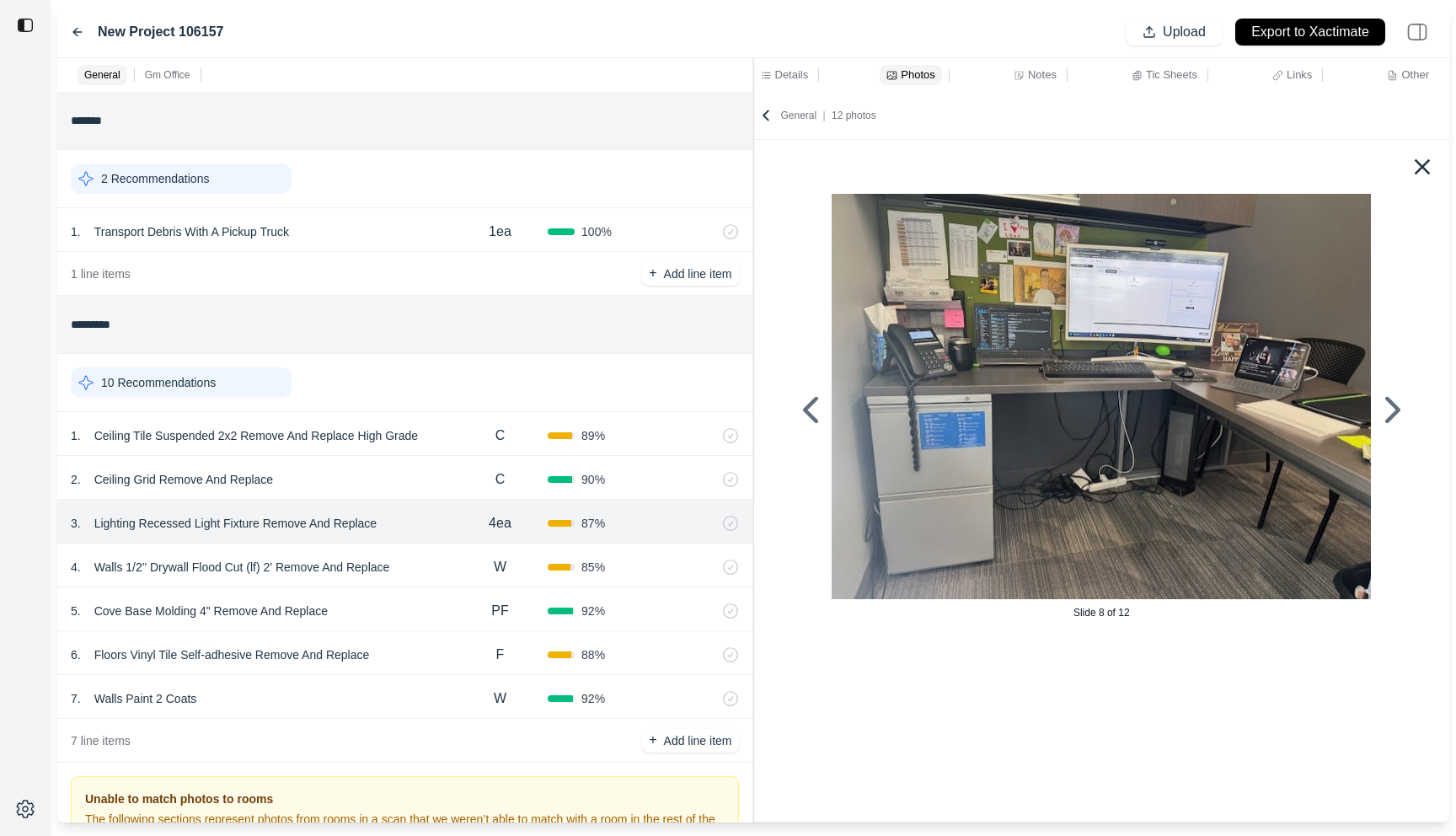
click at [1392, 418] on icon at bounding box center [1393, 410] width 15 height 26
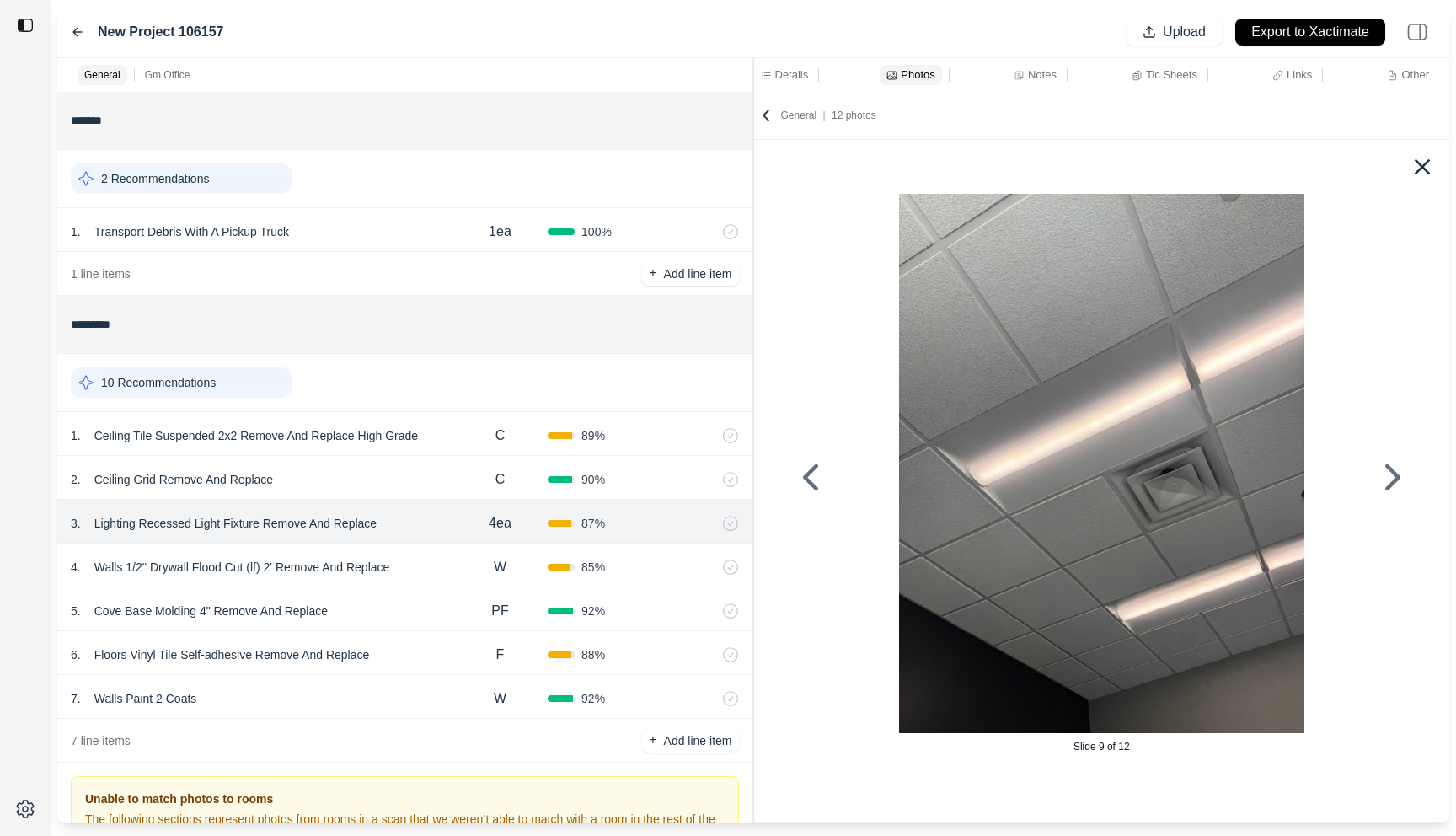
click at [1392, 418] on div "Slide 9 of 12" at bounding box center [1102, 477] width 669 height 567
click at [1422, 164] on icon at bounding box center [1422, 167] width 27 height 27
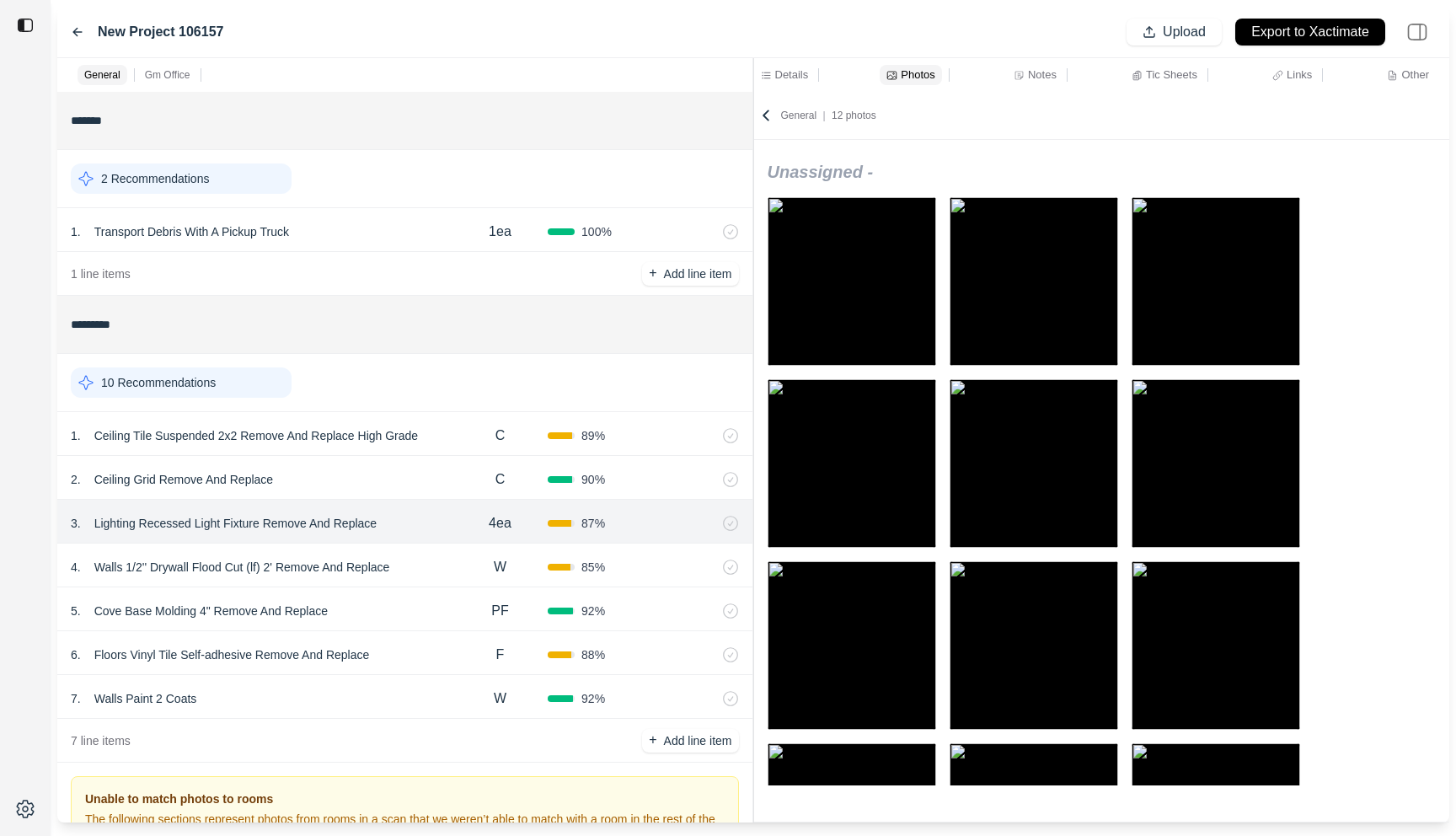
scroll to position [167, 0]
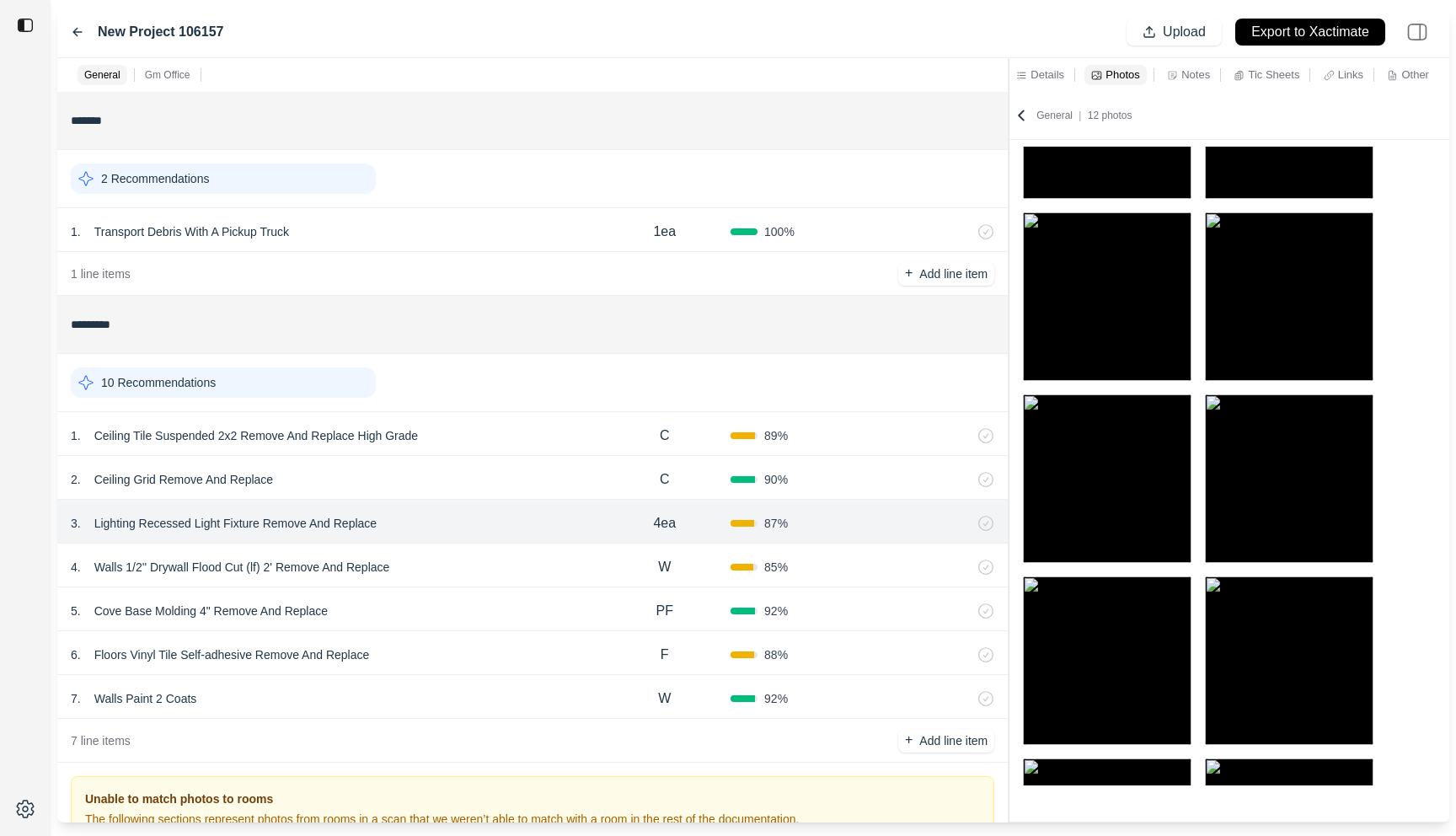
click at [1018, 154] on div "General Gm Office ******* 2 Recommendations 1 . Transport Debris With A Pickup …" at bounding box center [753, 441] width 1392 height 764
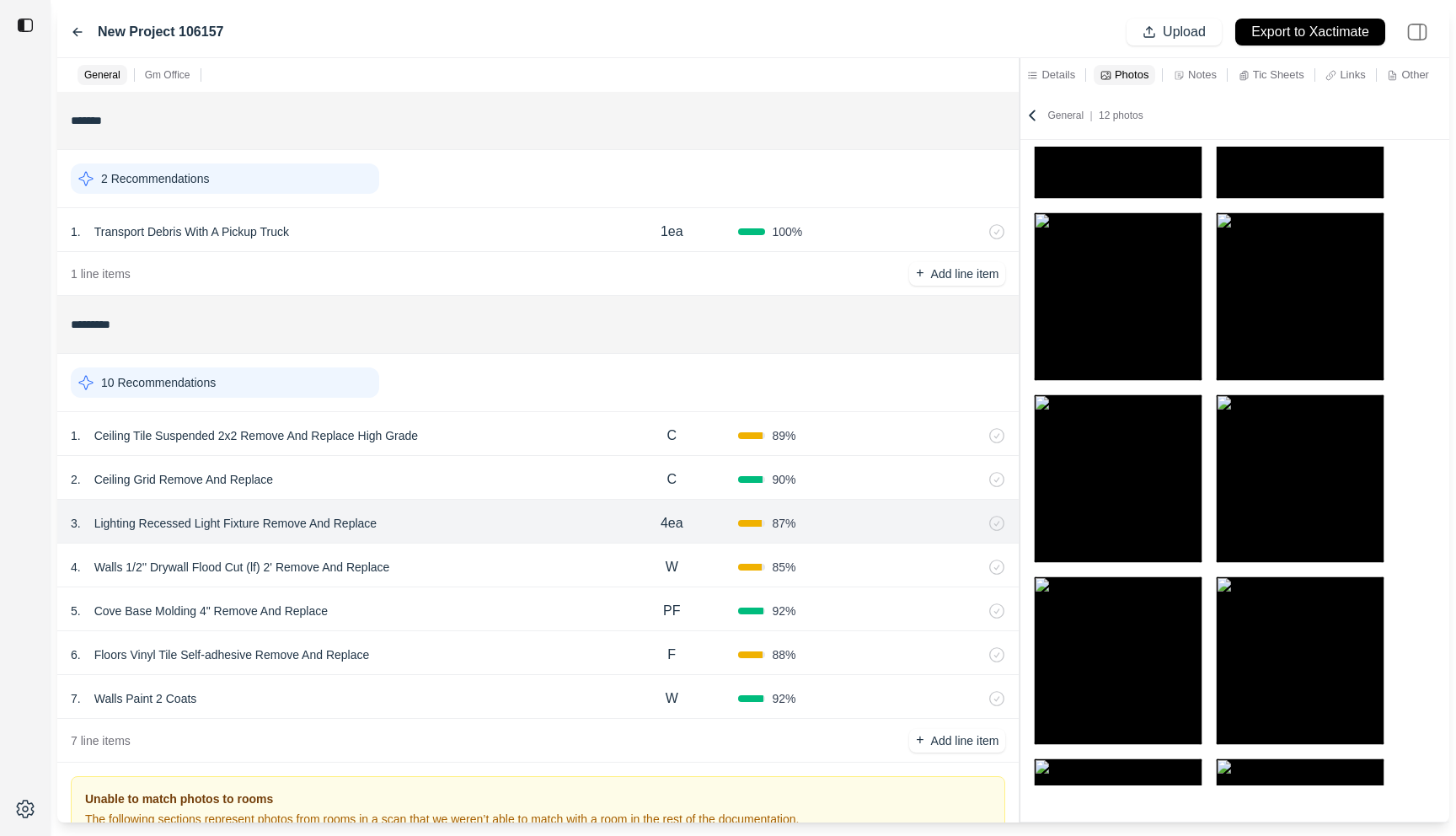
click at [469, 613] on div "5 . Cove Base Molding 4" Remove And Replace" at bounding box center [338, 611] width 534 height 24
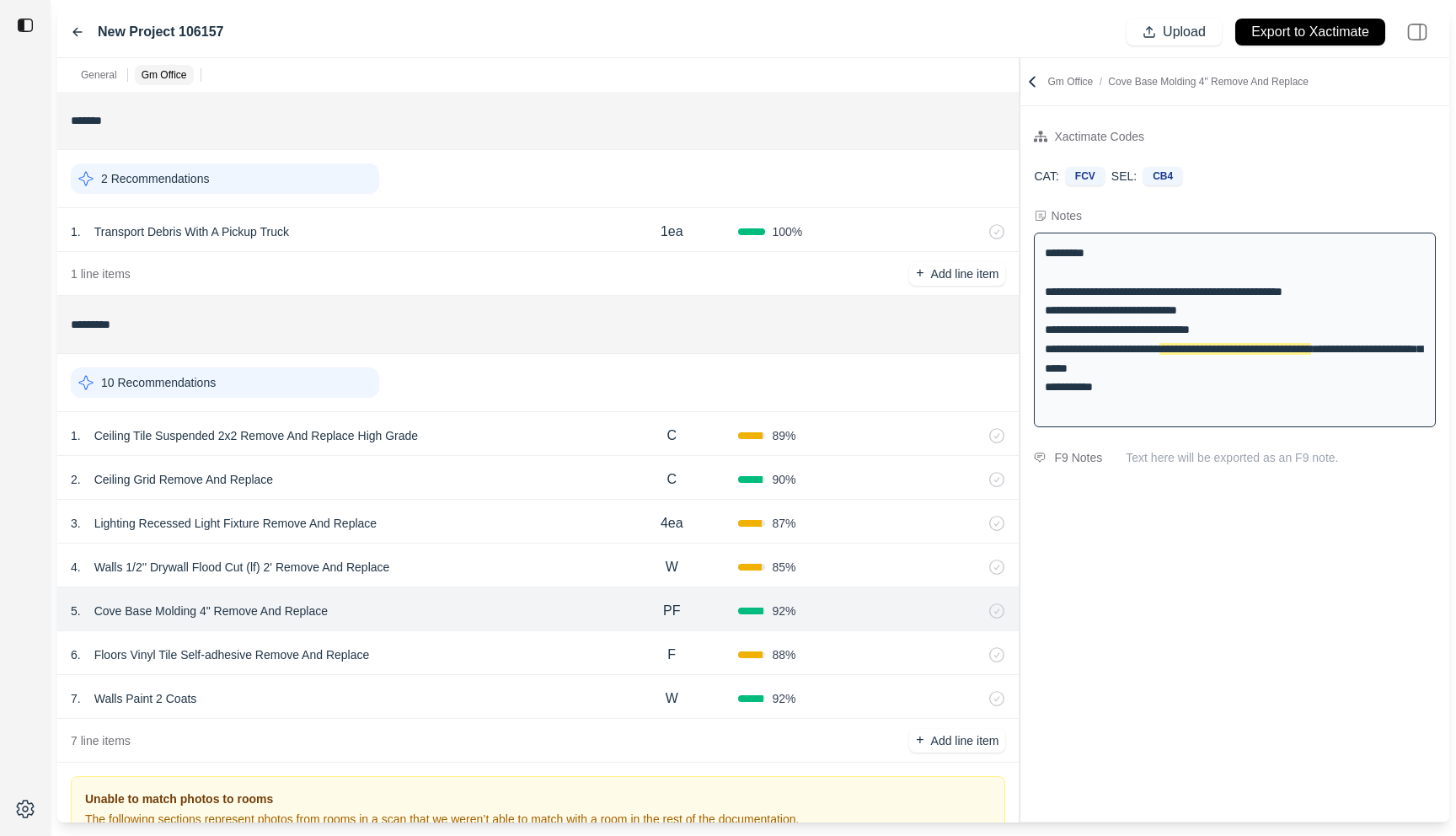
click at [452, 661] on div "6 . Floors Vinyl Tile Self-adhesive Remove And Replace" at bounding box center [338, 655] width 534 height 24
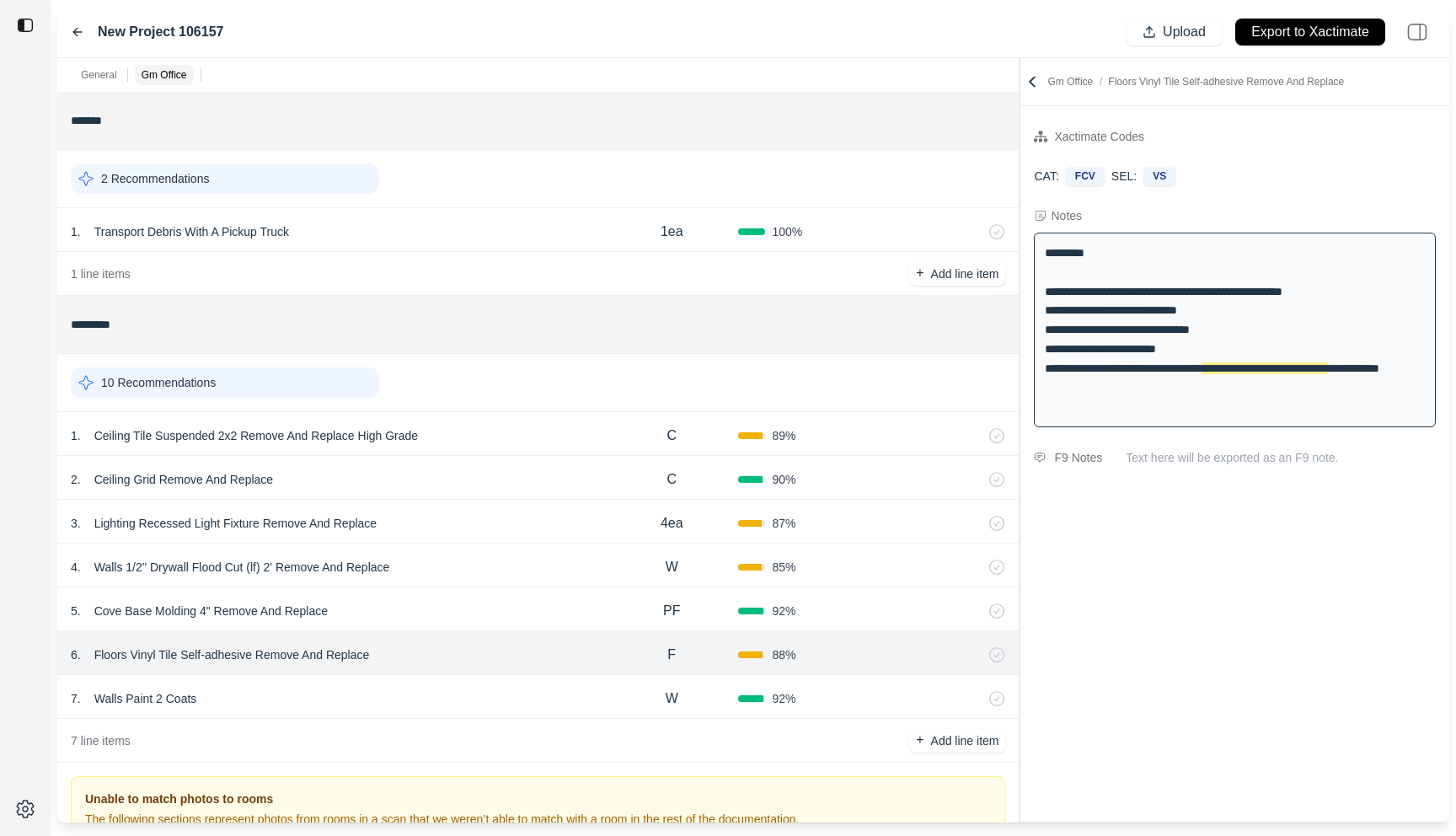
click at [436, 696] on div "7 . Walls Paint 2 Coats" at bounding box center [338, 698] width 534 height 24
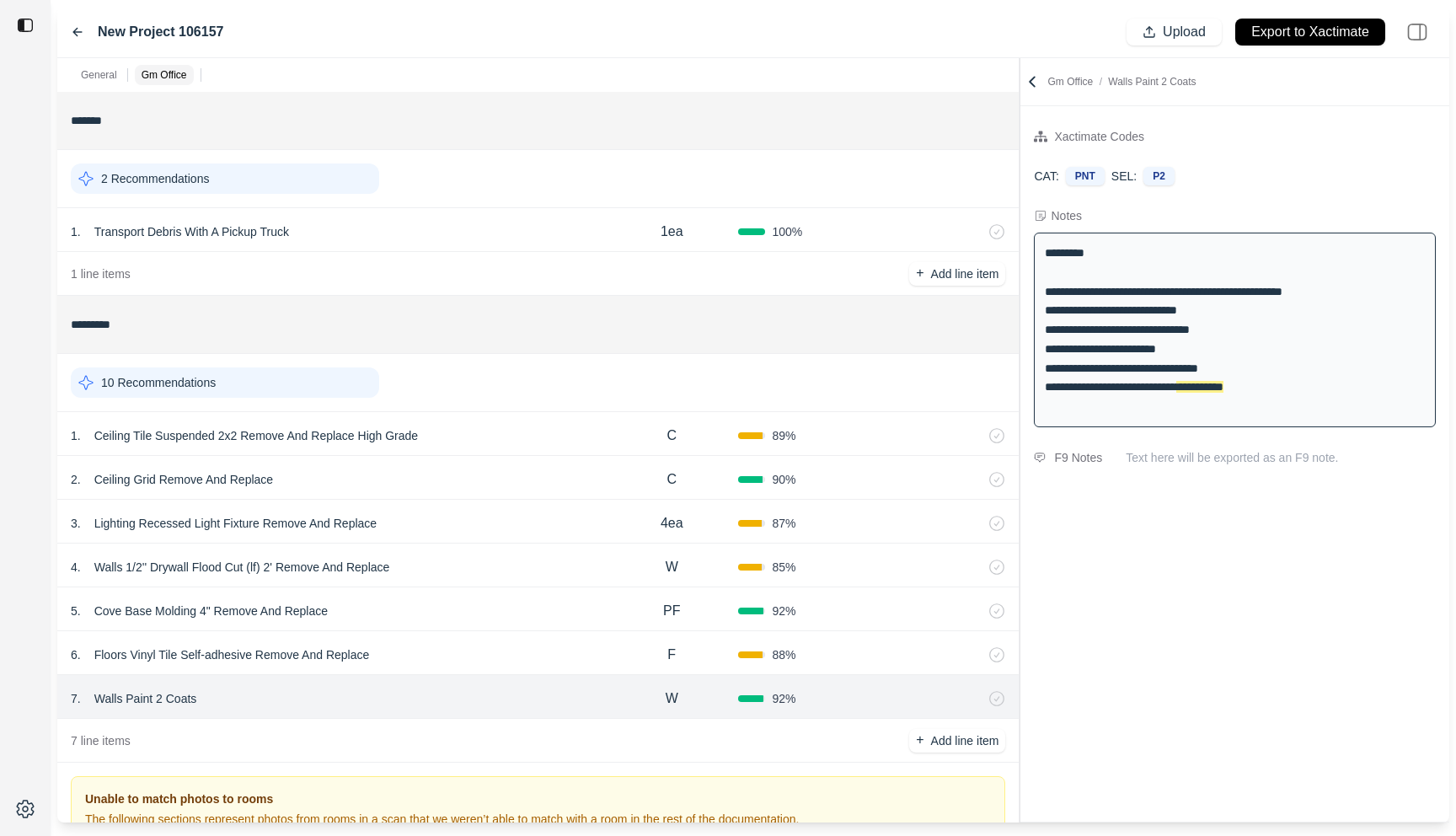
click at [450, 644] on div "6 . Floors Vinyl Tile Self-adhesive Remove And Replace" at bounding box center [338, 655] width 534 height 24
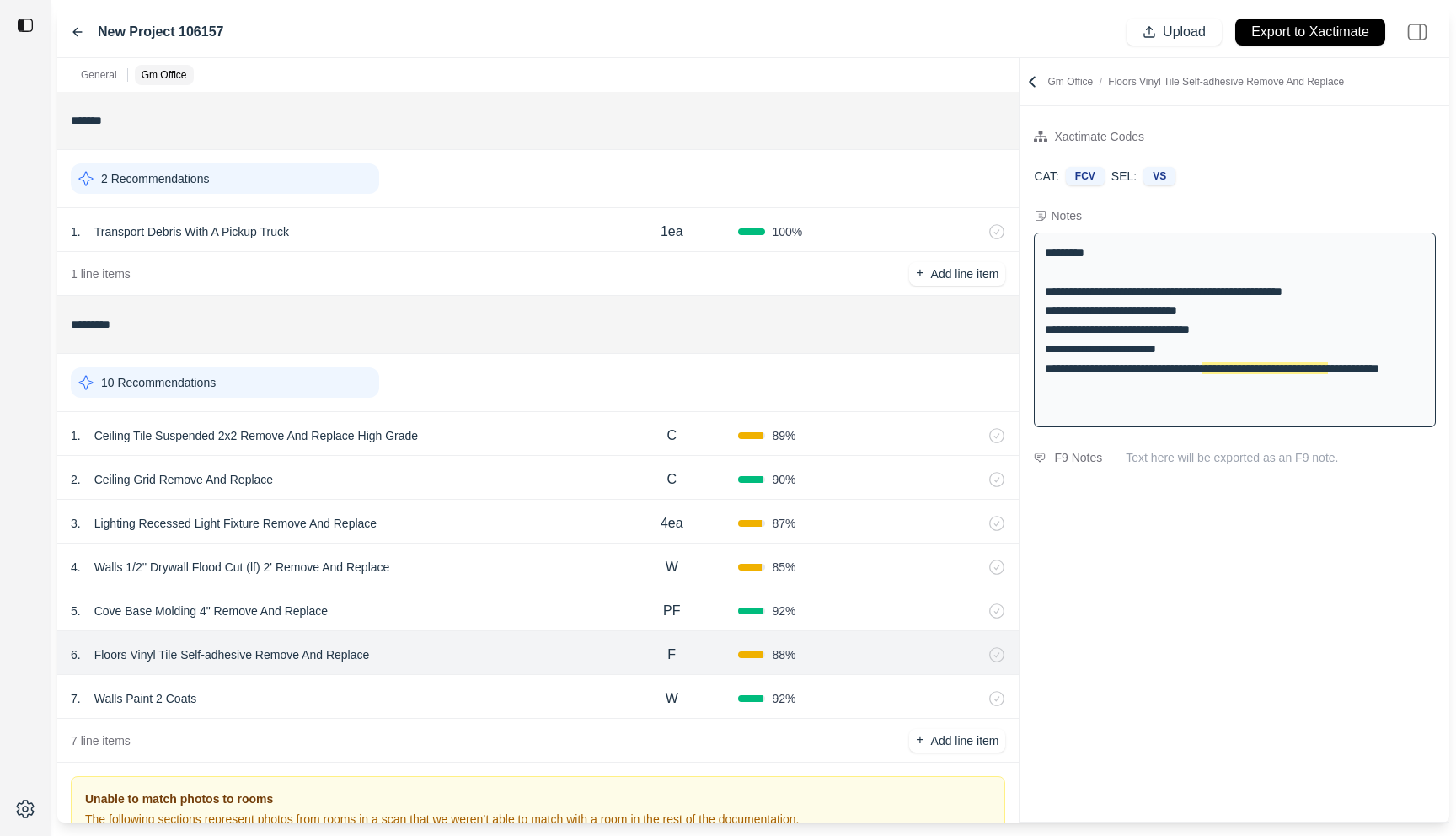
click at [257, 653] on p "Floors Vinyl Tile Self-adhesive Remove And Replace" at bounding box center [233, 655] width 289 height 24
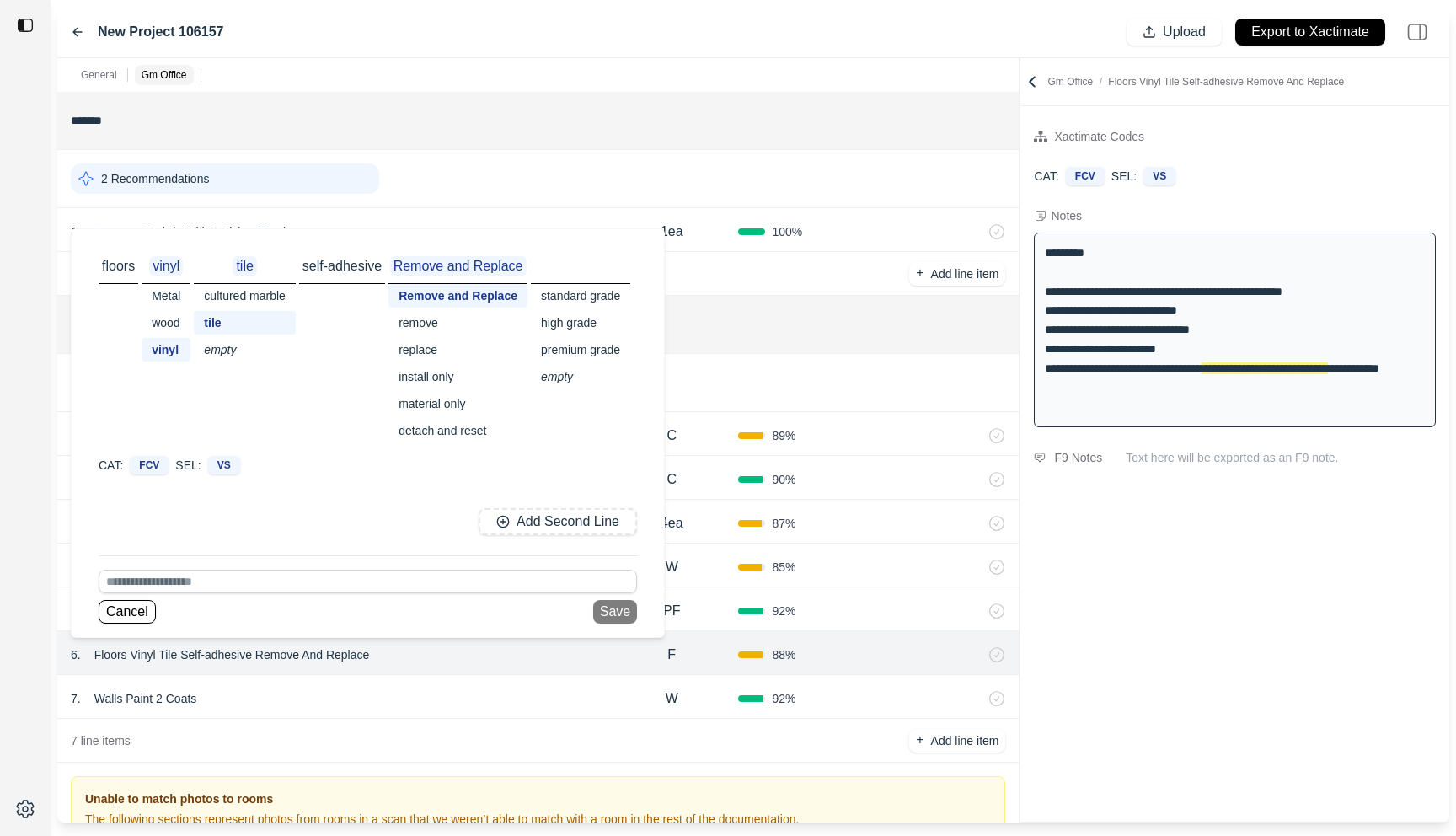
click at [32, 713] on div at bounding box center [25, 418] width 51 height 836
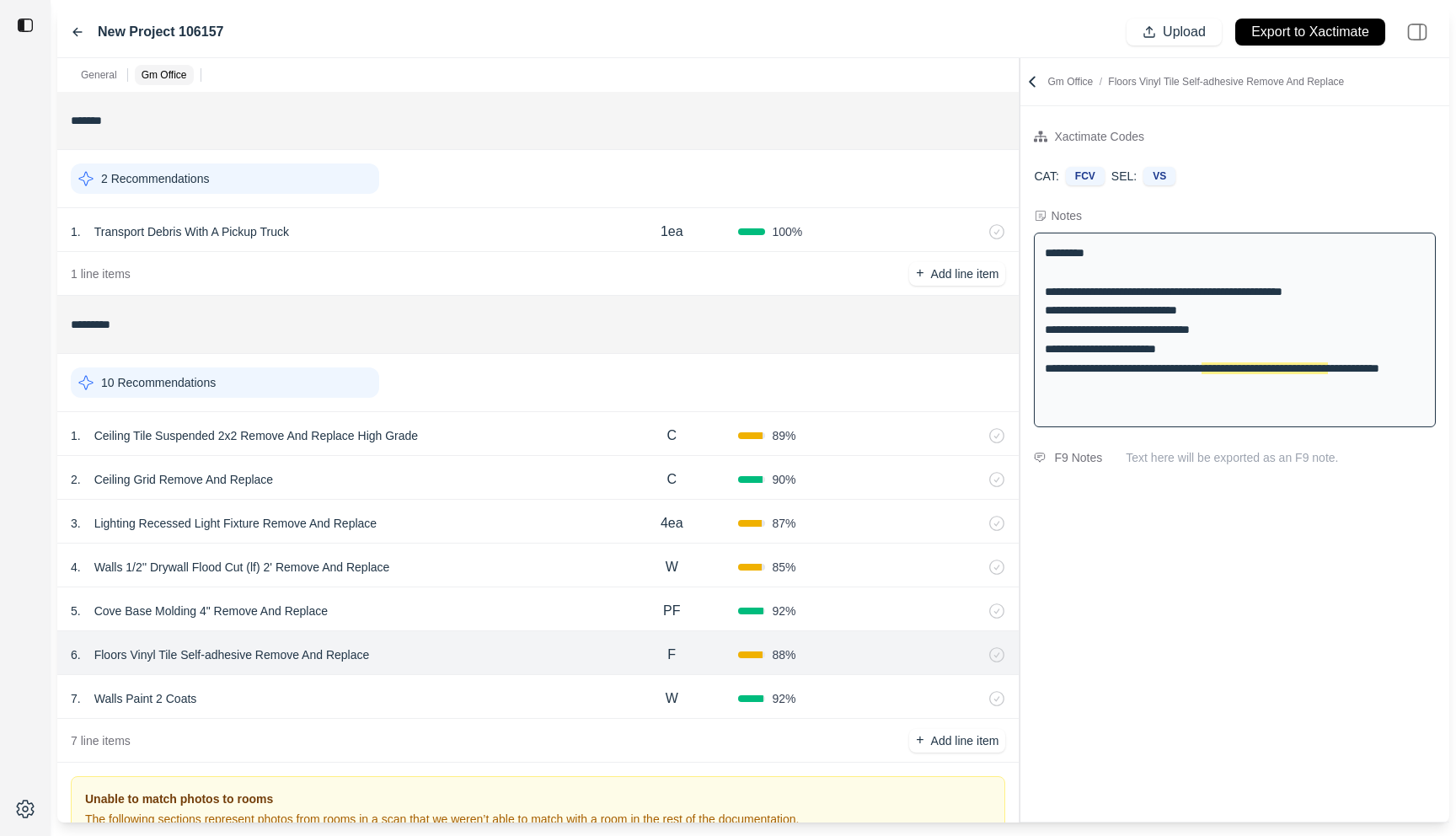
scroll to position [169, 0]
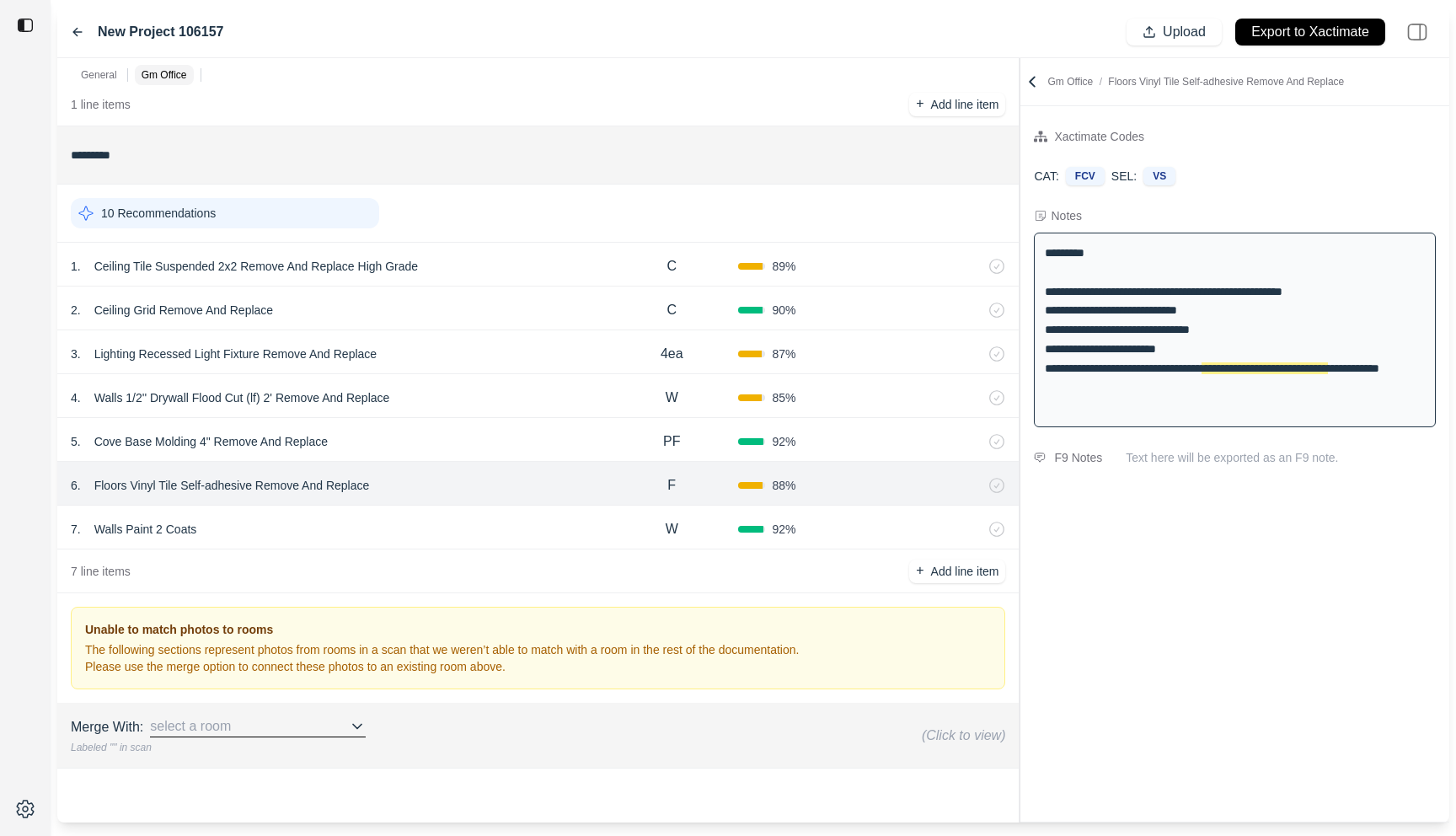
click at [76, 34] on icon at bounding box center [78, 33] width 9 height 8
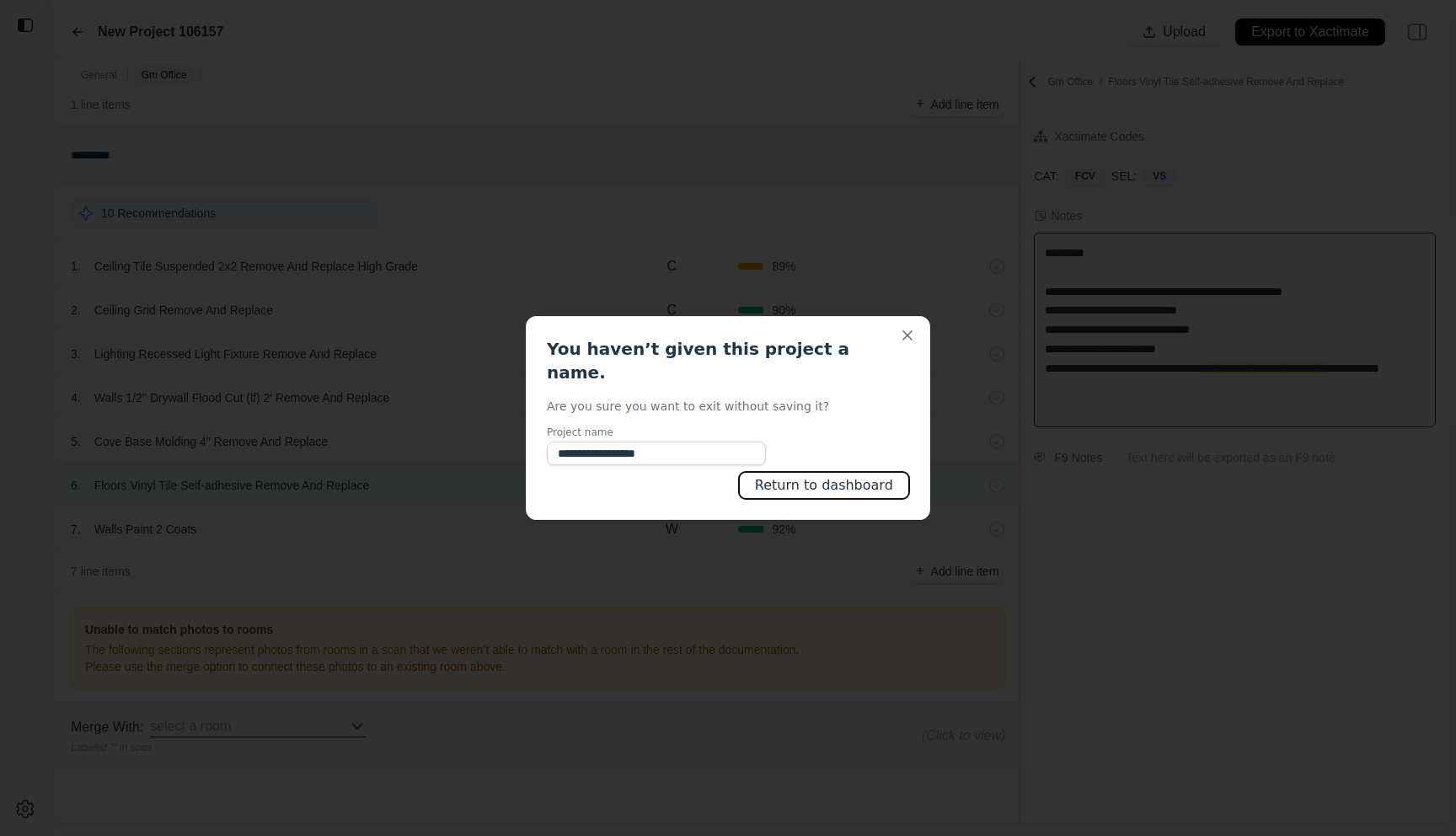
click at [876, 472] on button "Return to dashboard" at bounding box center [824, 486] width 170 height 27
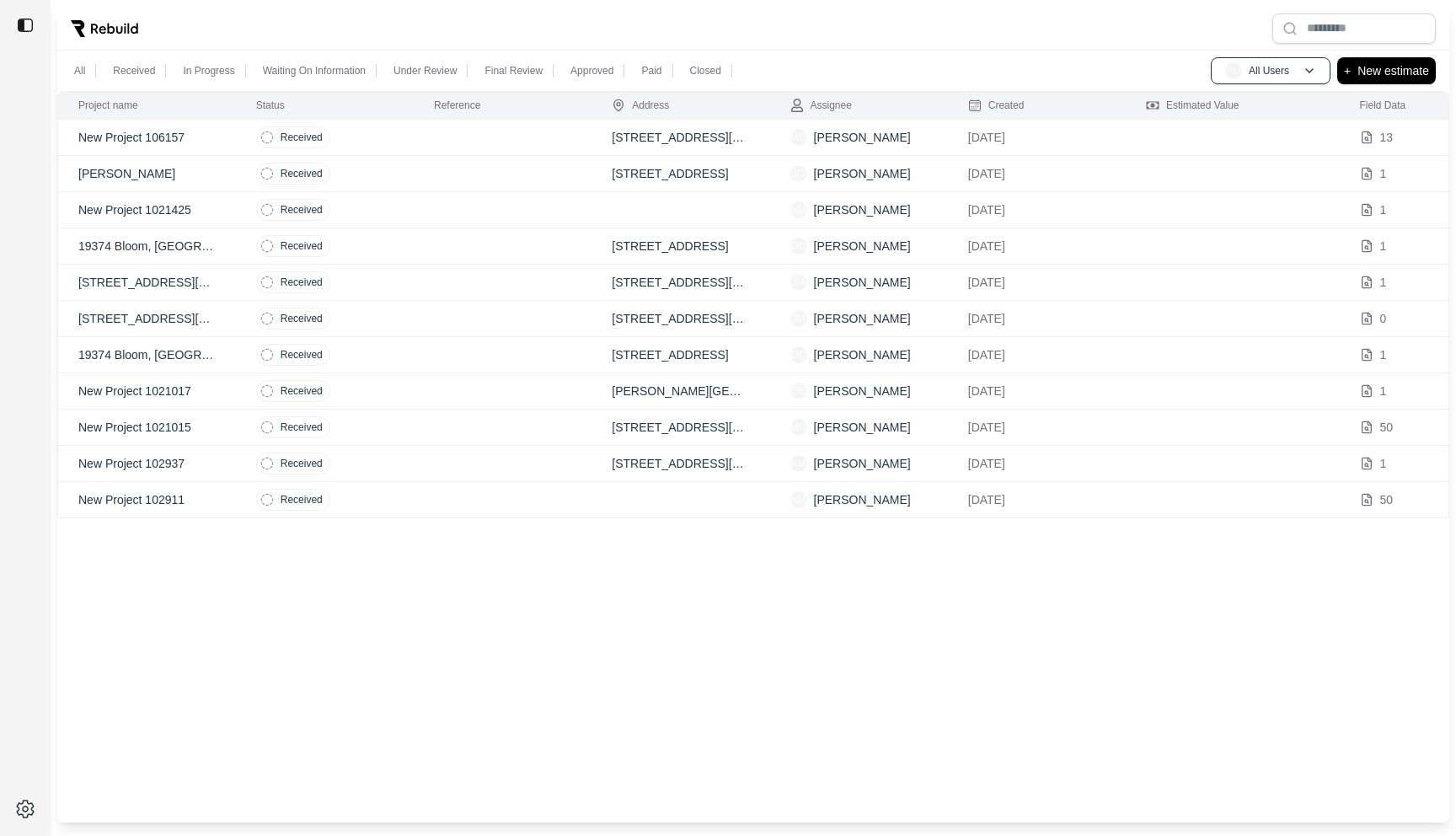
click at [403, 139] on td "Received" at bounding box center [325, 138] width 178 height 36
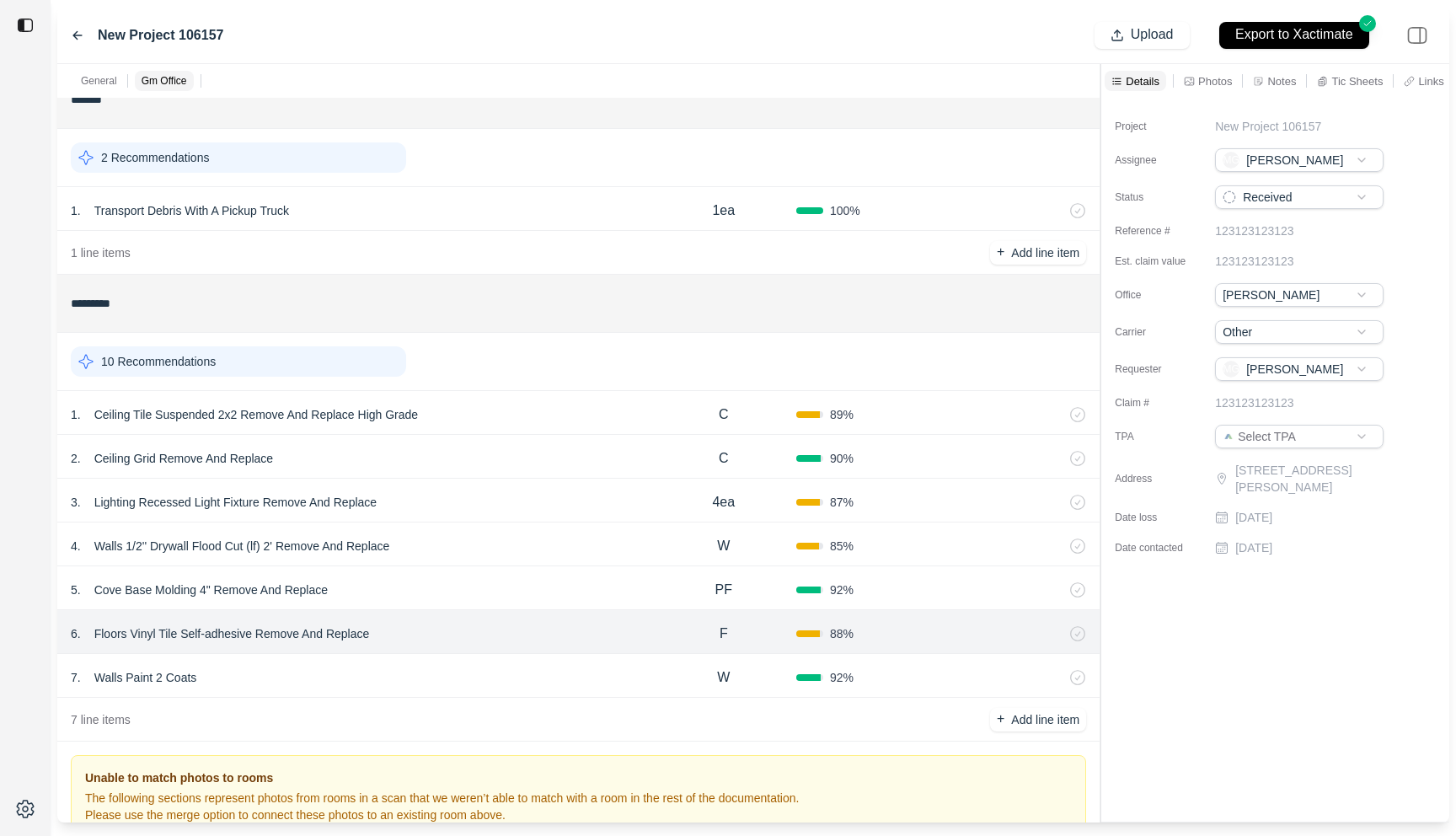
scroll to position [36, 0]
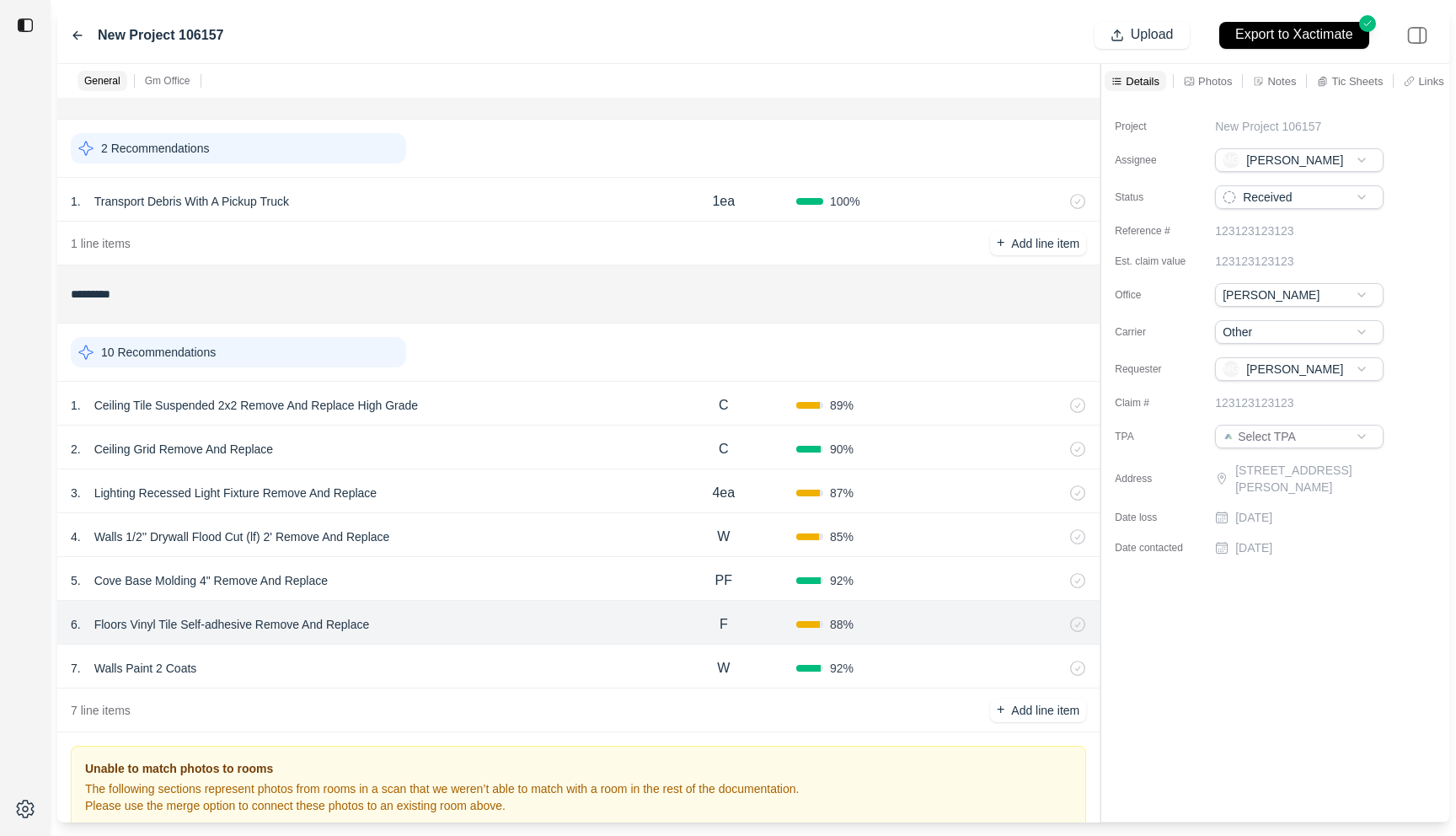
click at [523, 451] on div "2 . Ceiling Grid Remove And Replace" at bounding box center [361, 449] width 581 height 24
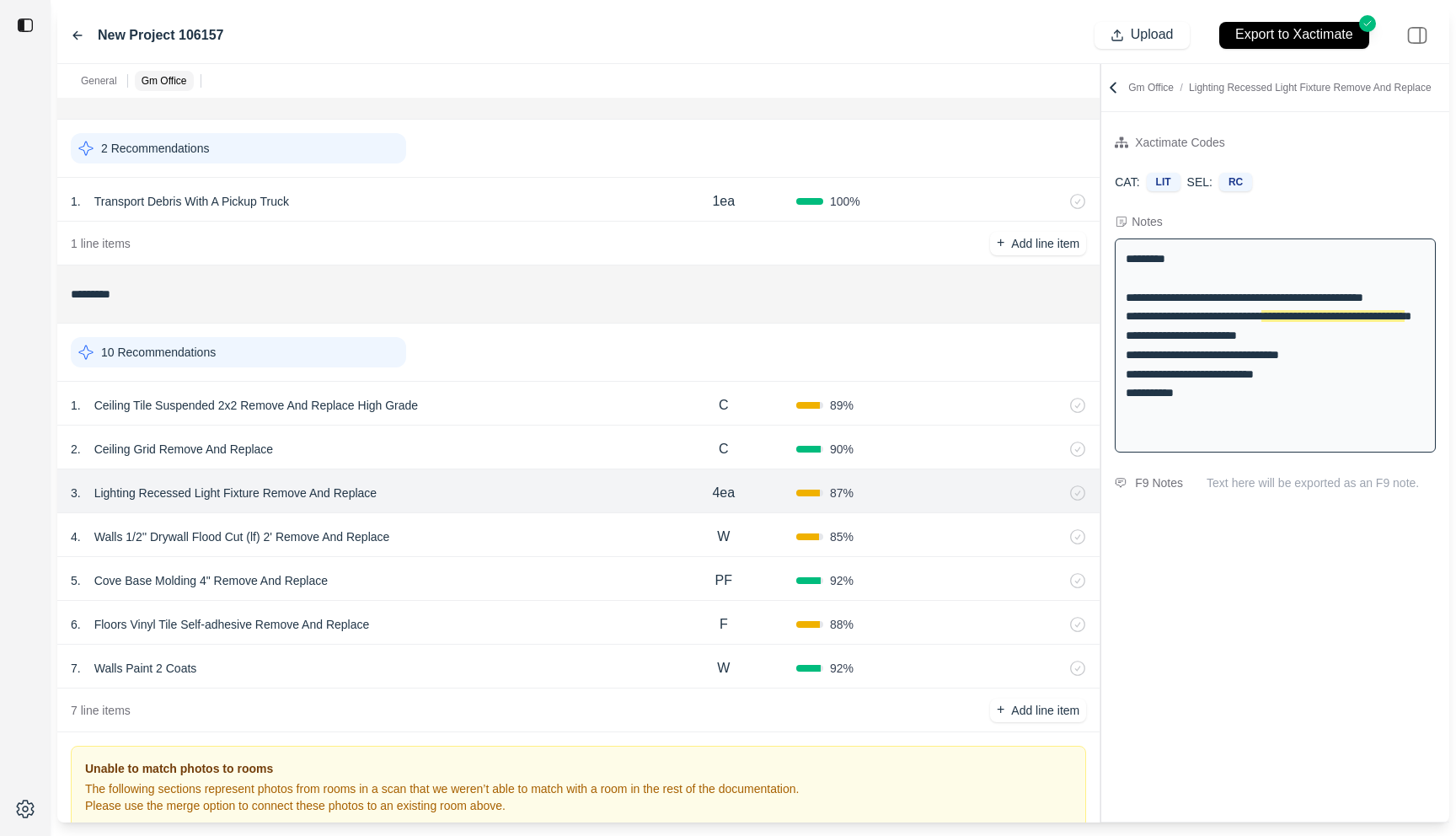
click at [190, 492] on p "Lighting Recessed Light Fixture Remove And Replace" at bounding box center [235, 493] width 296 height 24
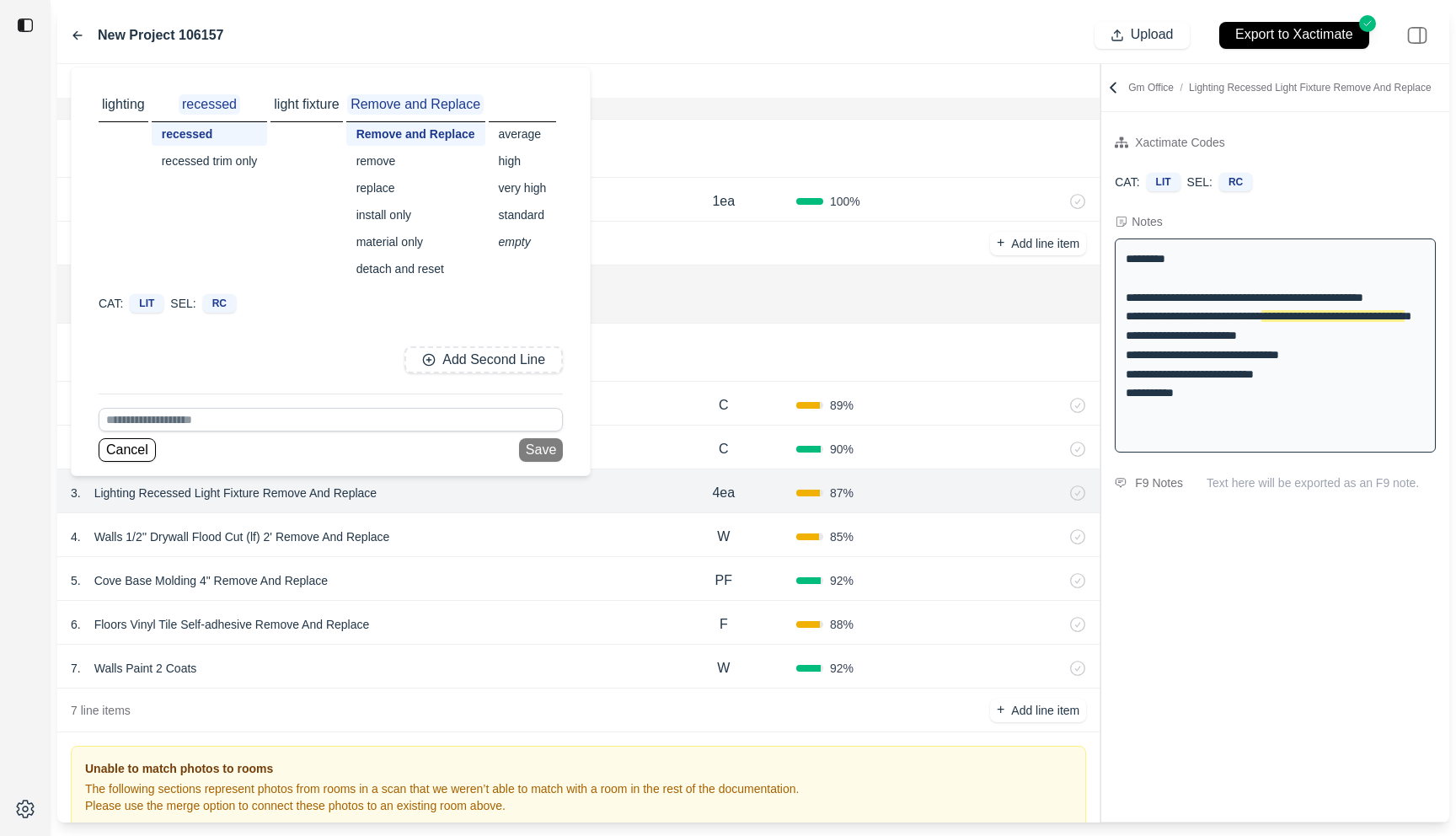
click at [18, 551] on div at bounding box center [25, 418] width 51 height 836
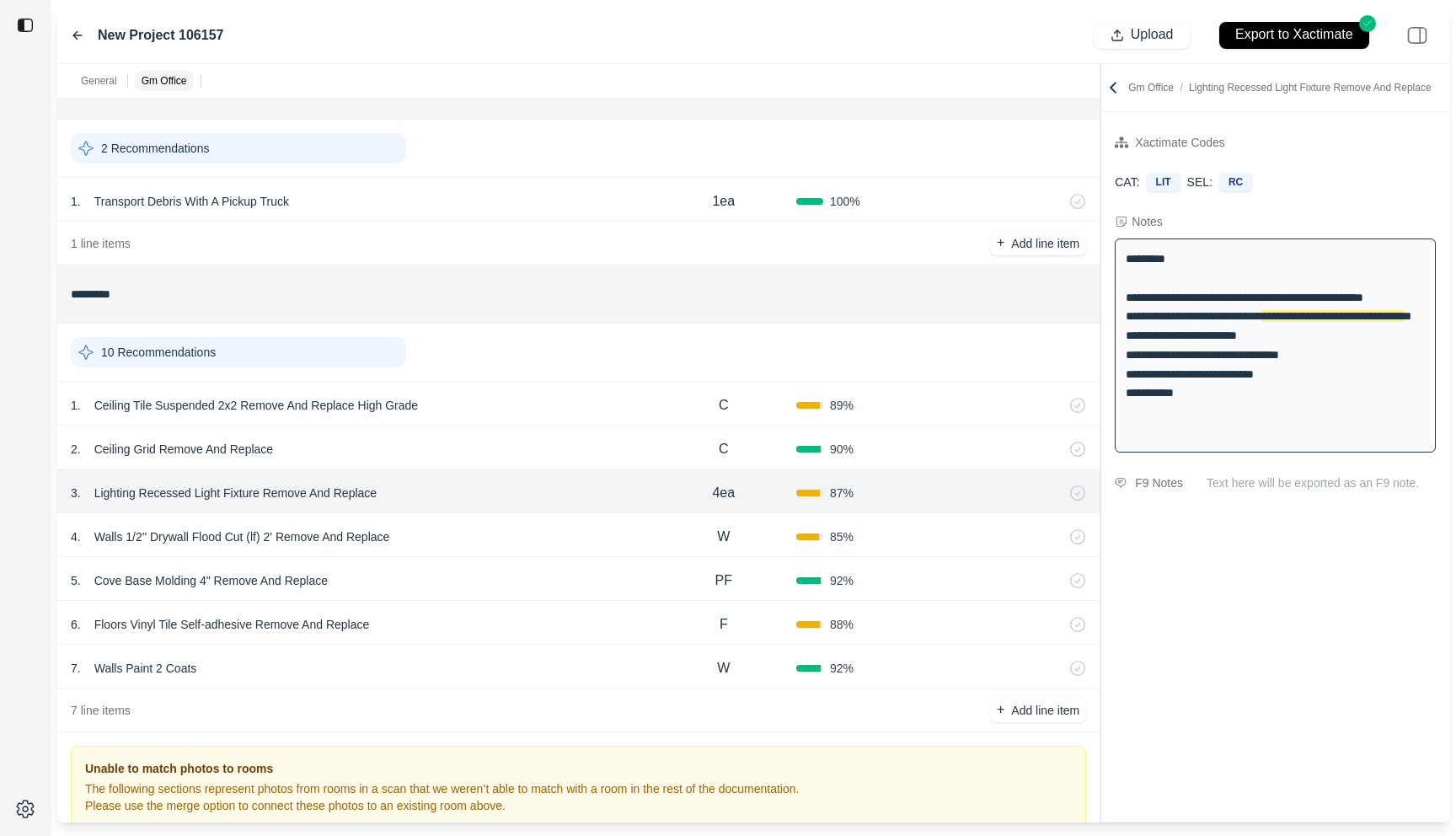
click at [208, 489] on p "Lighting Recessed Light Fixture Remove And Replace" at bounding box center [235, 493] width 296 height 24
click at [27, 609] on div at bounding box center [25, 418] width 51 height 836
click at [474, 582] on div "5 . Cove Base Molding 4" Remove And Replace" at bounding box center [361, 580] width 581 height 24
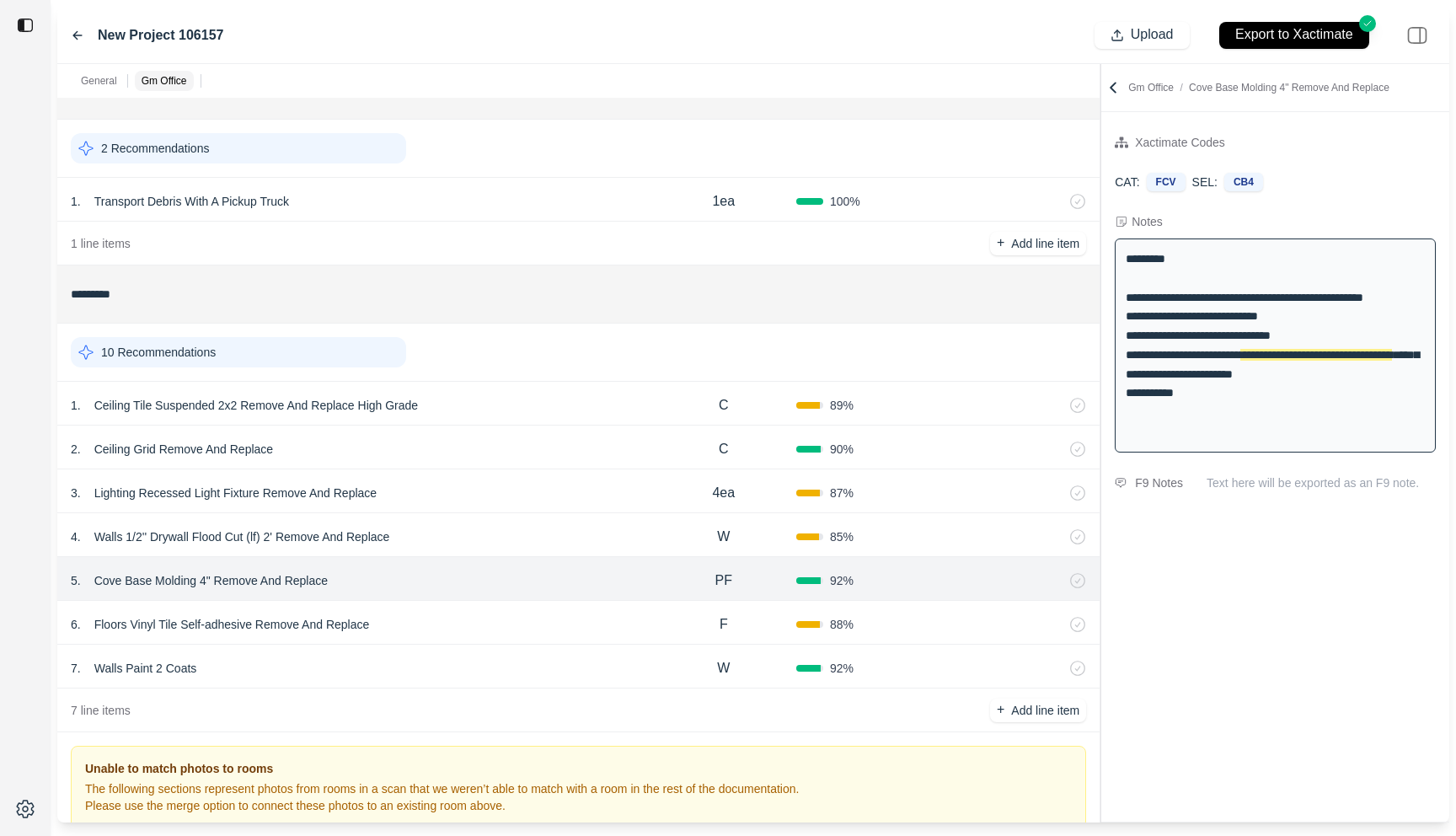
click at [244, 568] on div "5 . Cove Base Molding 4" Remove And Replace PF 92 %" at bounding box center [578, 579] width 1042 height 44
click at [242, 580] on p "Cove Base Molding 4" Remove And Replace" at bounding box center [212, 580] width 247 height 24
click at [1228, 603] on div "**********" at bounding box center [1276, 466] width 348 height 710
click at [501, 529] on div "4 . Walls 1/2'' Drywall Flood Cut (lf) 2' Remove And Replace" at bounding box center [361, 536] width 581 height 24
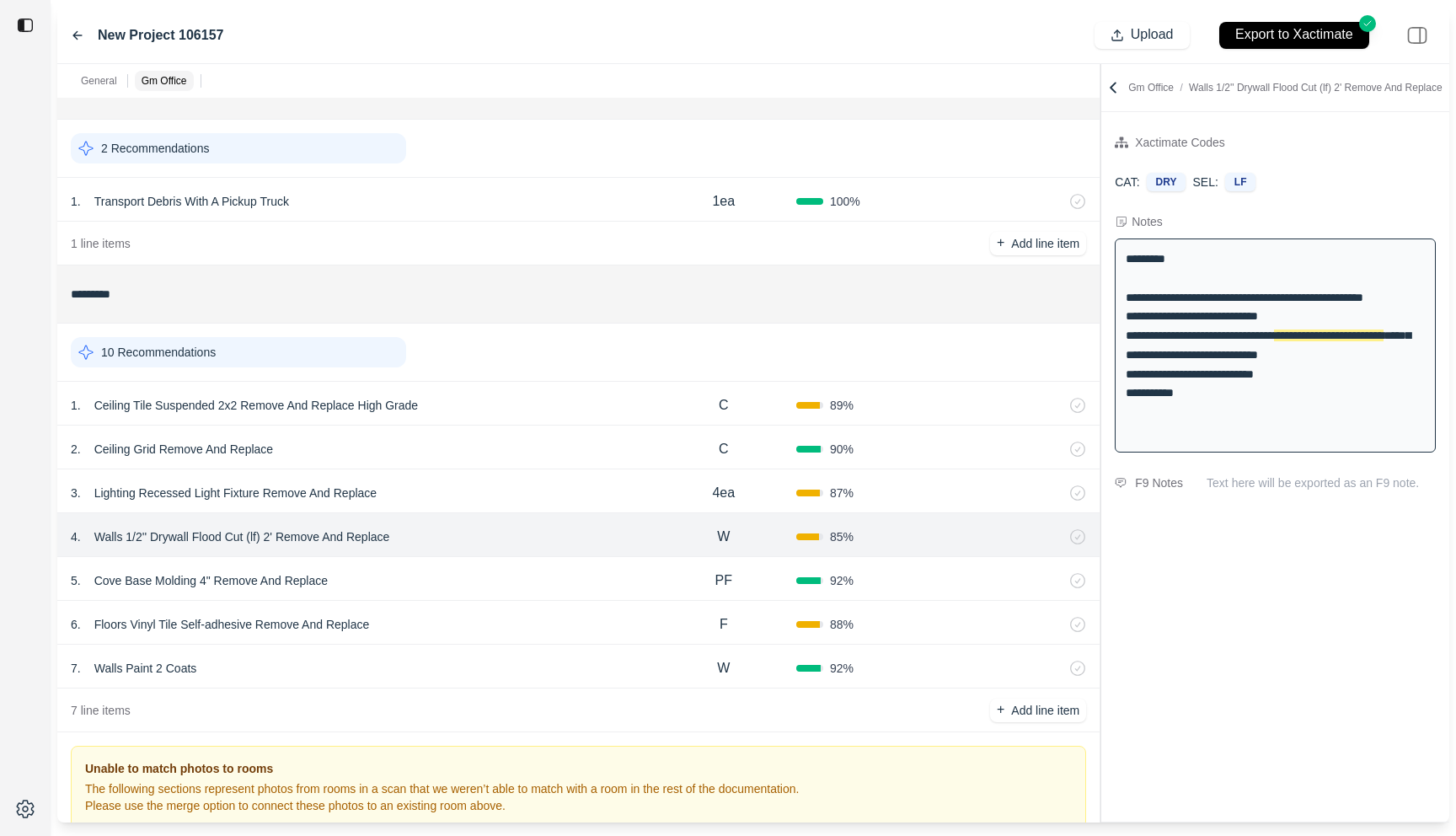
click at [320, 531] on p "Walls 1/2'' Drywall Flood Cut (lf) 2' Remove And Replace" at bounding box center [242, 536] width 309 height 24
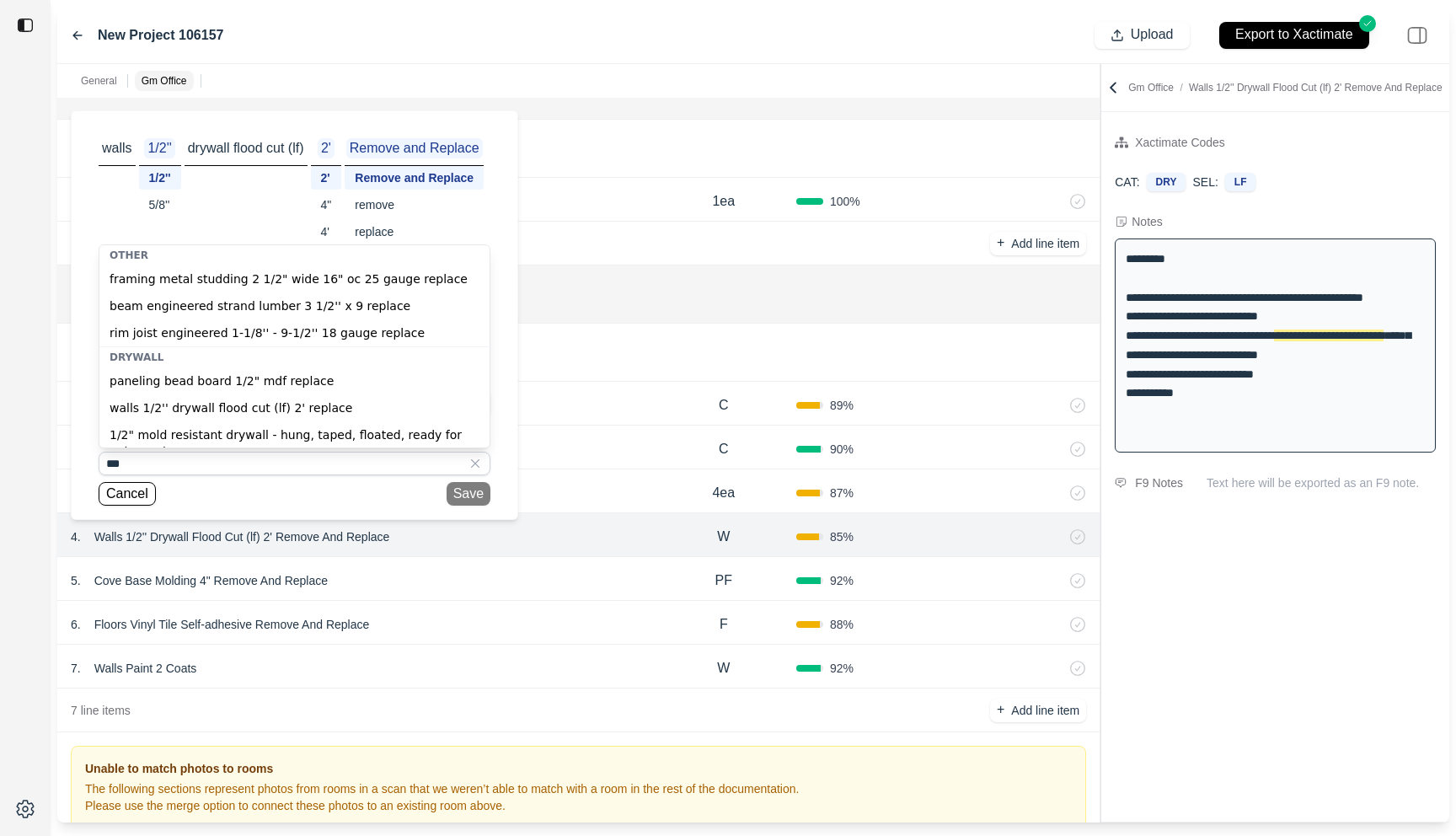
click at [213, 433] on div "1/2" mold resistant drywall - hung, taped, floated, ready for paint replace" at bounding box center [295, 443] width 391 height 44
type input "**********"
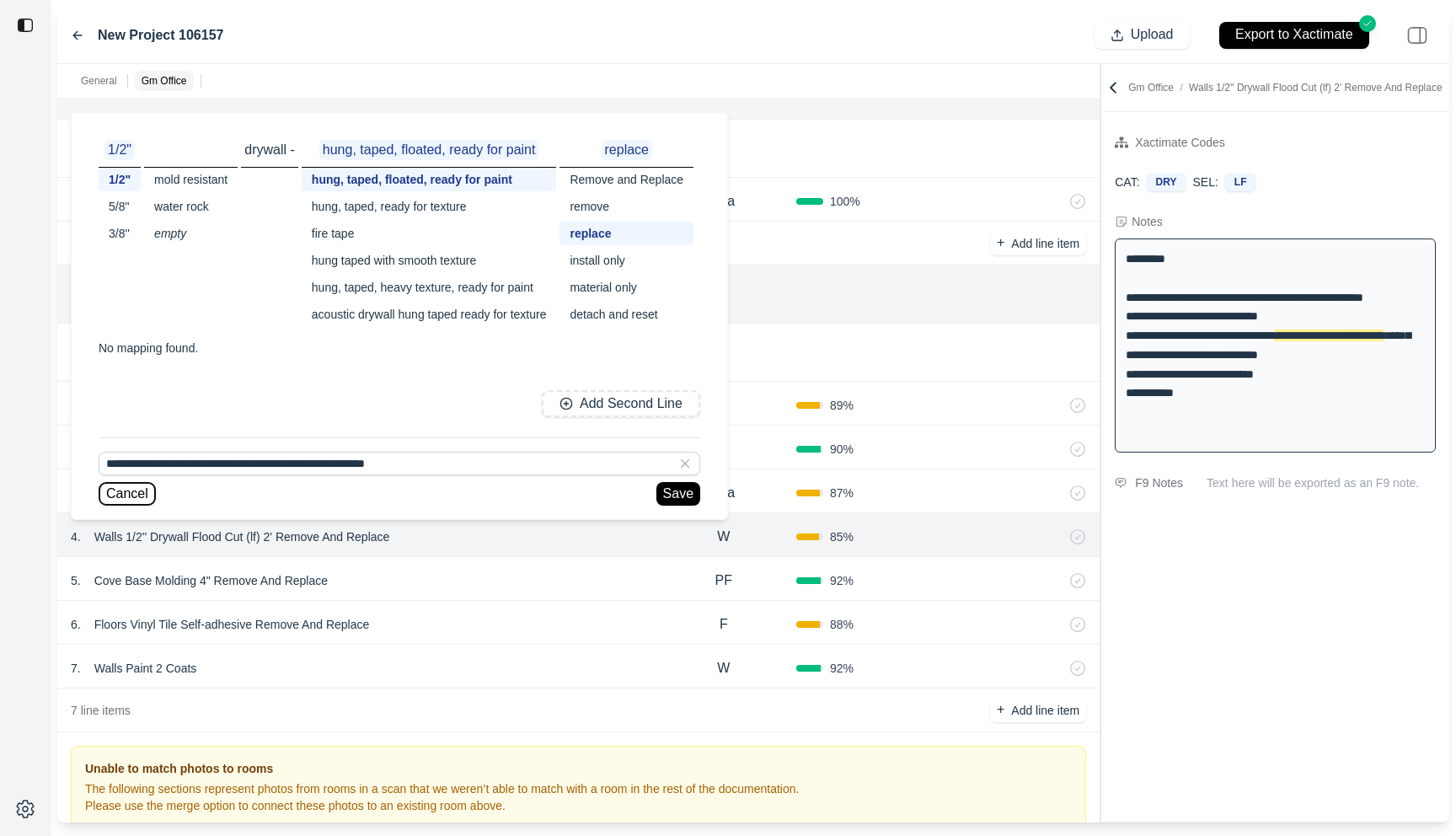
click at [123, 494] on button "Cancel" at bounding box center [127, 494] width 57 height 24
